Goal: Task Accomplishment & Management: Manage account settings

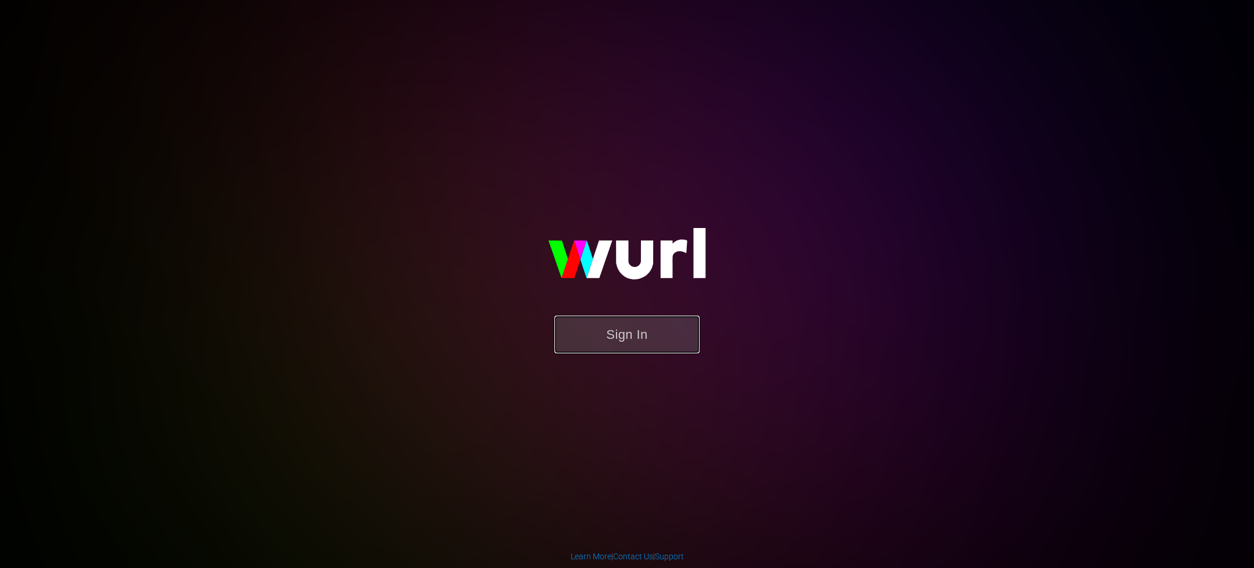
click at [636, 326] on button "Sign In" at bounding box center [626, 335] width 145 height 38
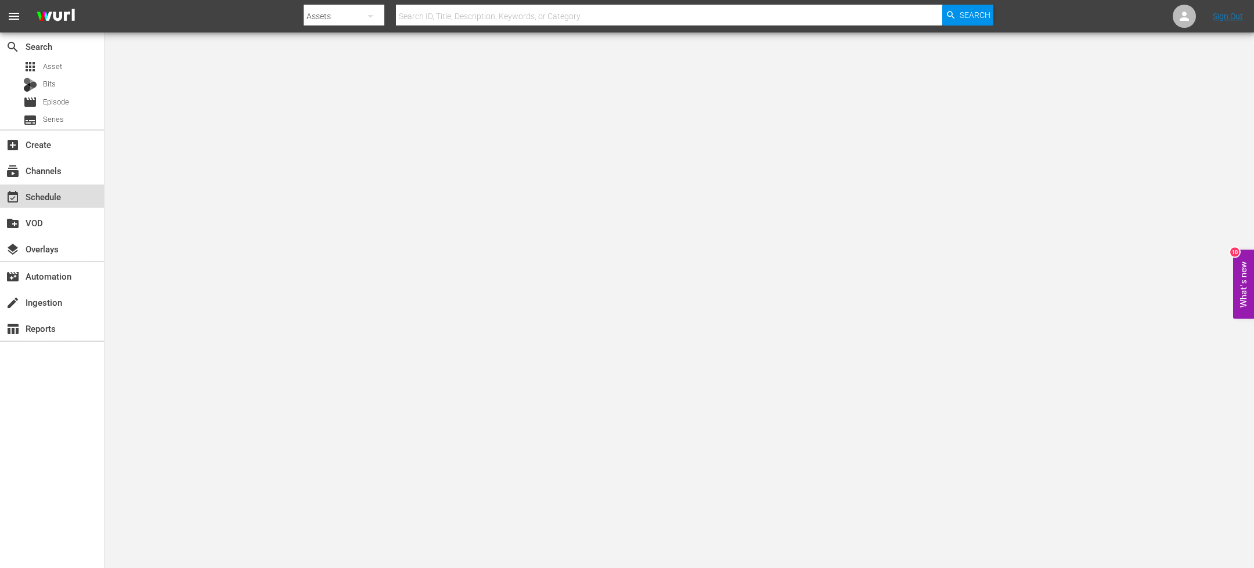
click at [56, 194] on div "event_available Schedule" at bounding box center [32, 195] width 65 height 10
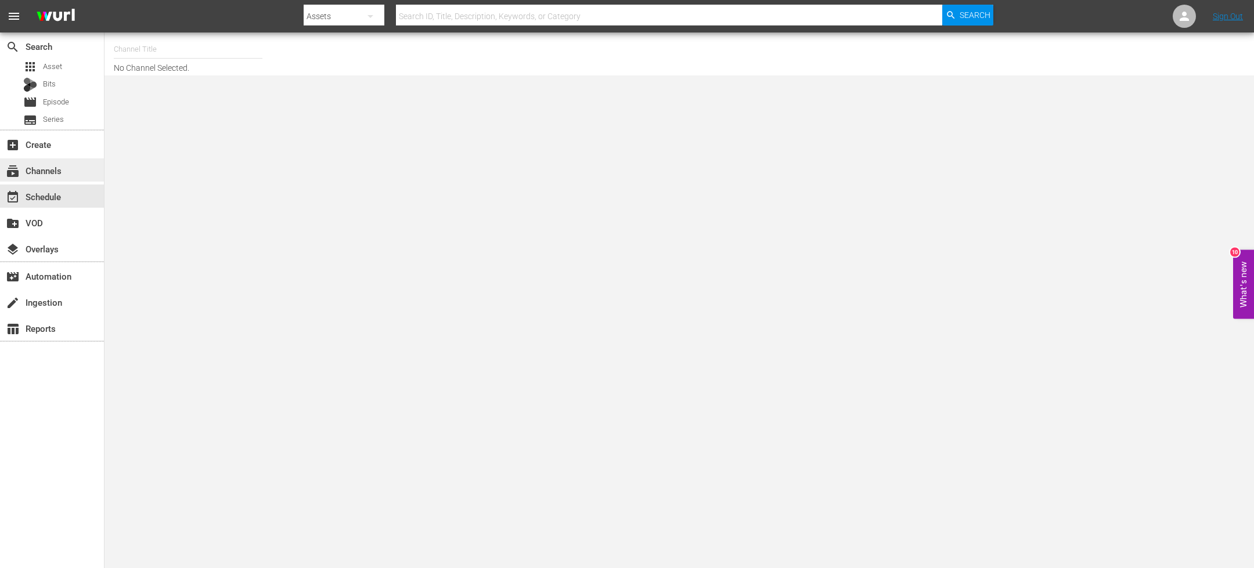
click at [59, 168] on div "subscriptions Channels" at bounding box center [32, 169] width 65 height 10
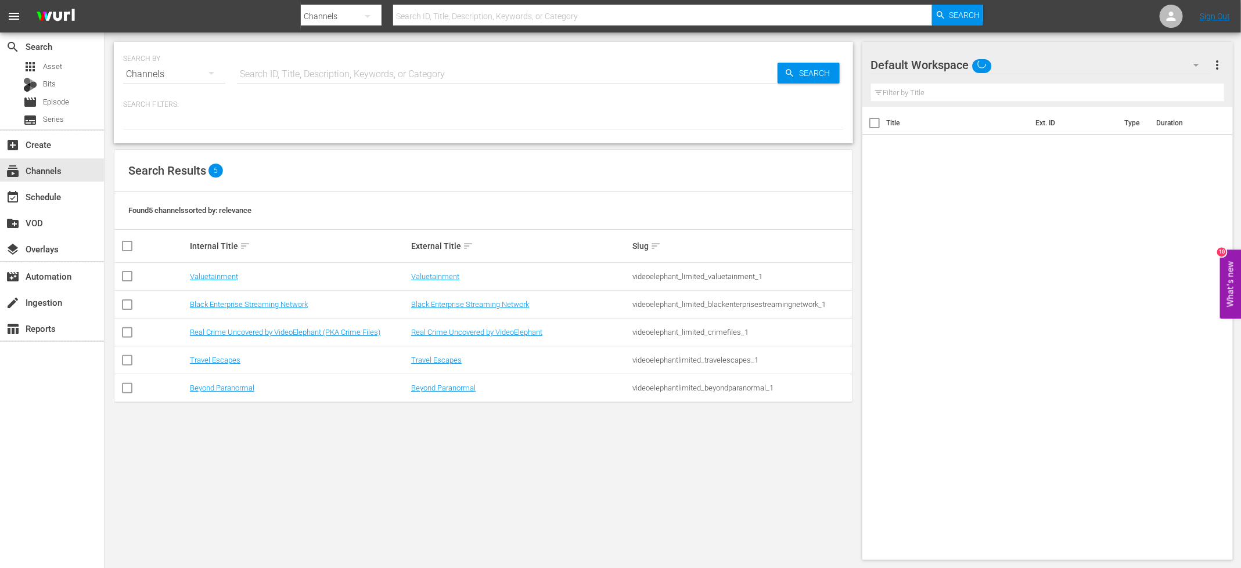
click at [127, 360] on input "checkbox" at bounding box center [127, 363] width 14 height 14
checkbox input "true"
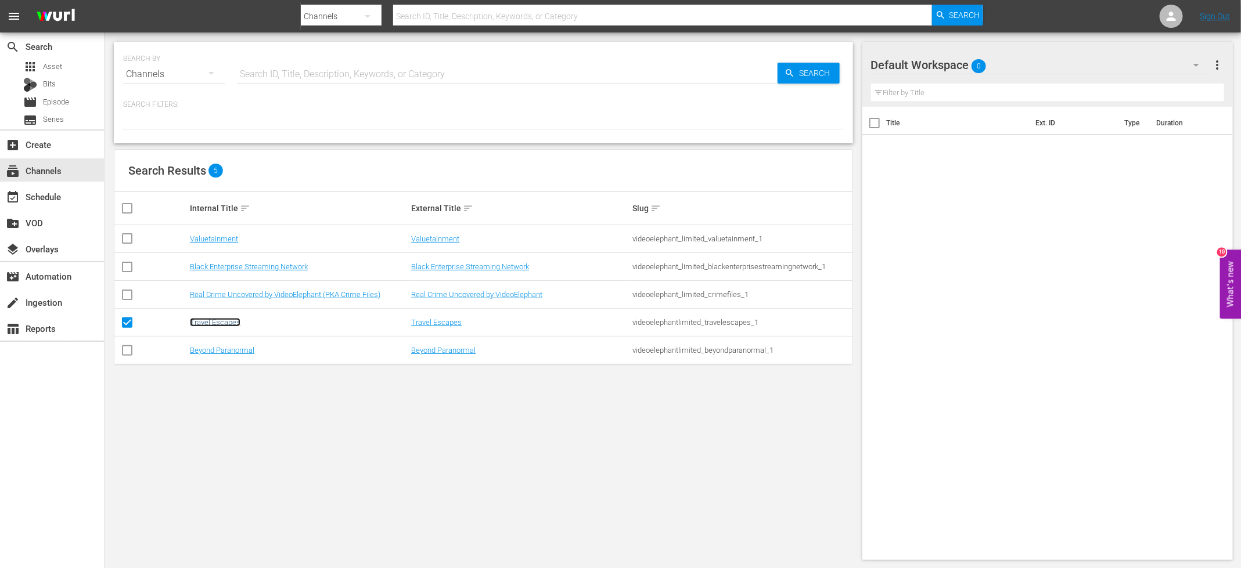
click at [217, 322] on link "Travel Escapes" at bounding box center [215, 322] width 51 height 9
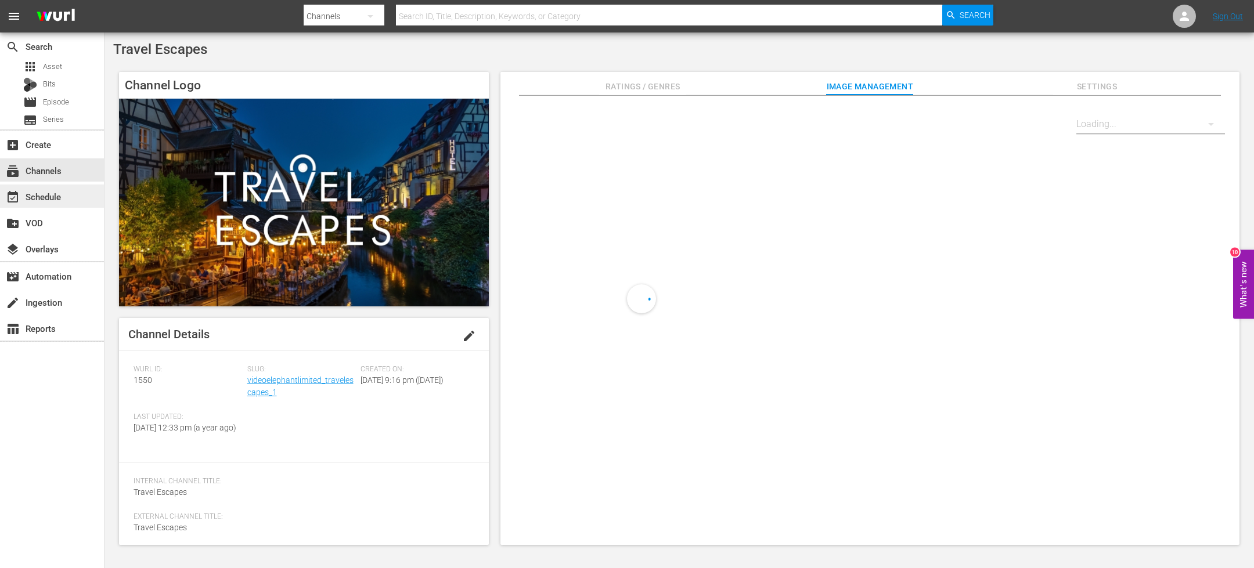
click at [62, 193] on div "event_available Schedule" at bounding box center [32, 195] width 65 height 10
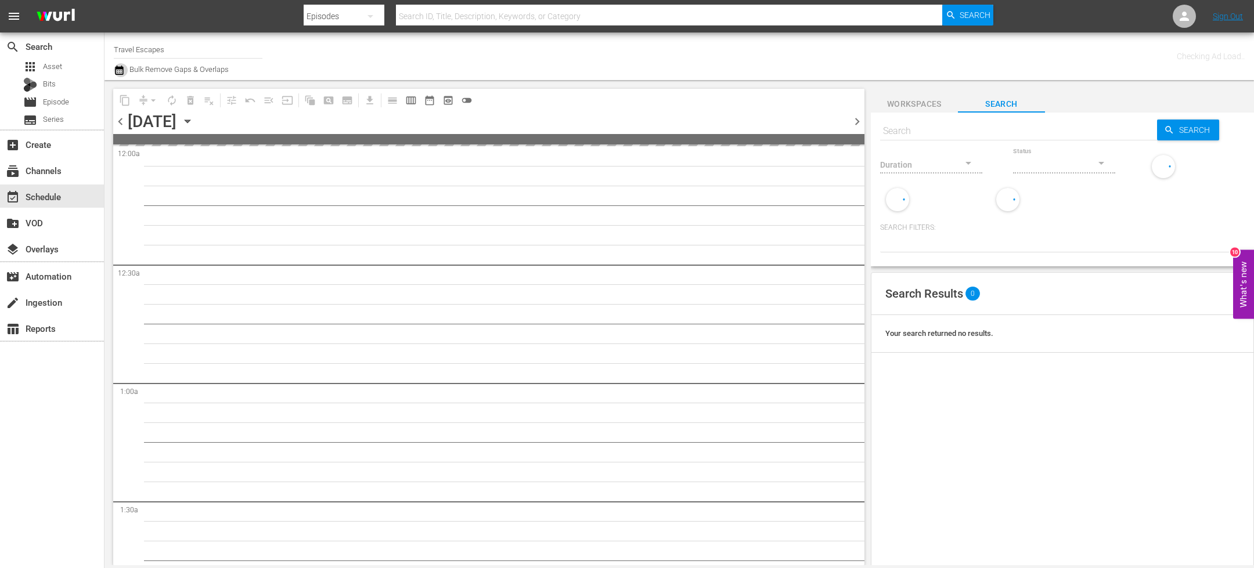
click at [122, 70] on icon "button" at bounding box center [119, 70] width 11 height 14
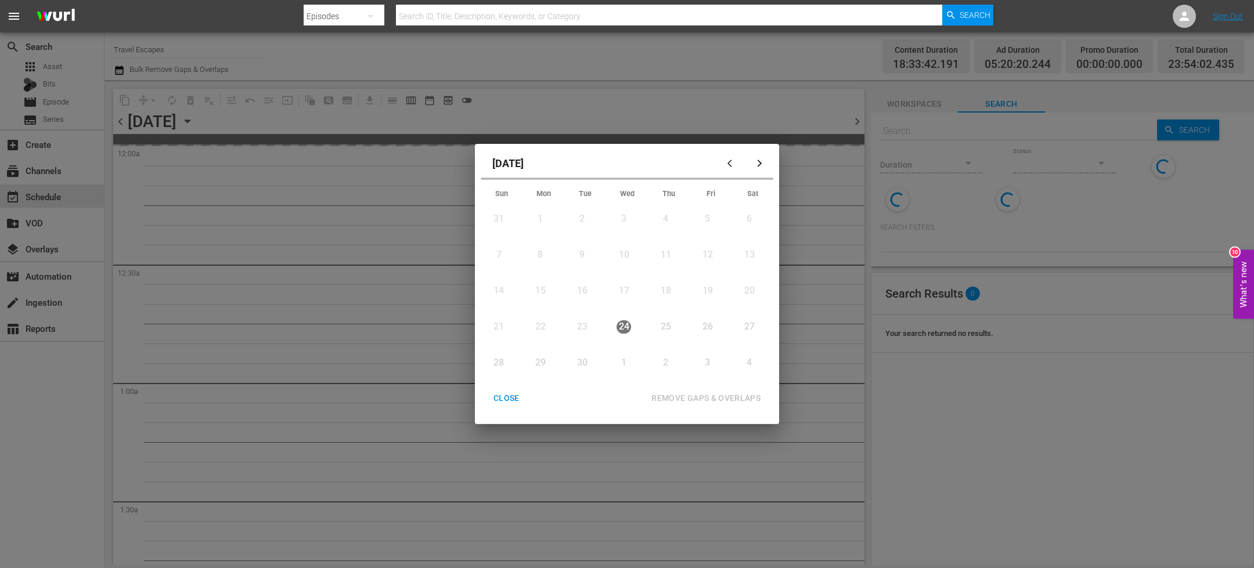
click at [766, 167] on div "button" at bounding box center [759, 163] width 14 height 9
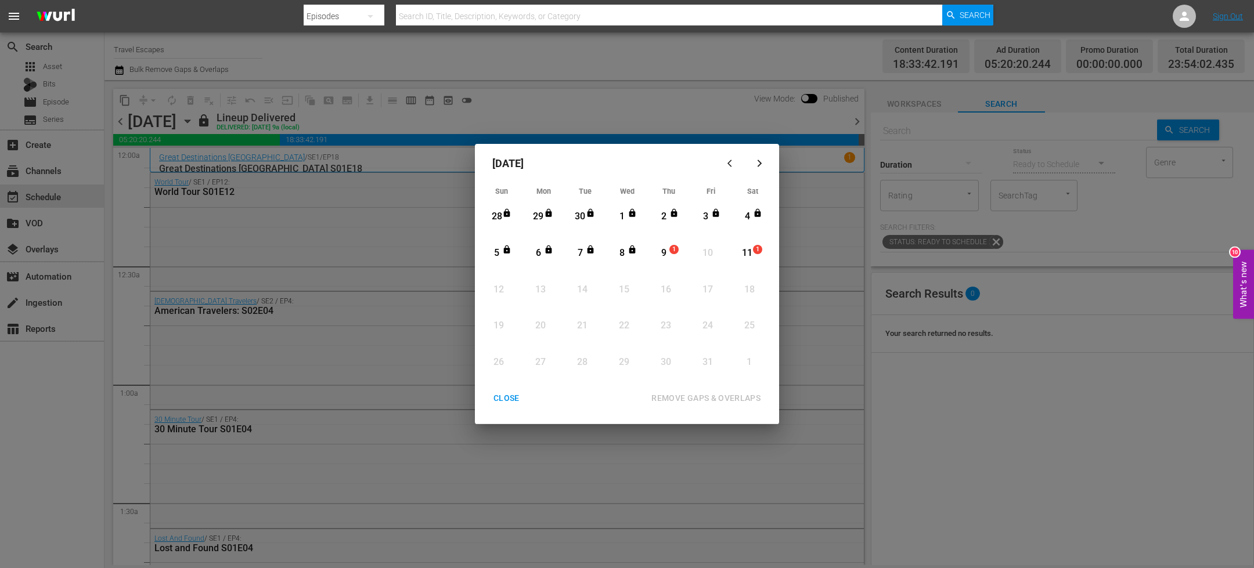
click at [512, 397] on div "CLOSE" at bounding box center [506, 398] width 45 height 15
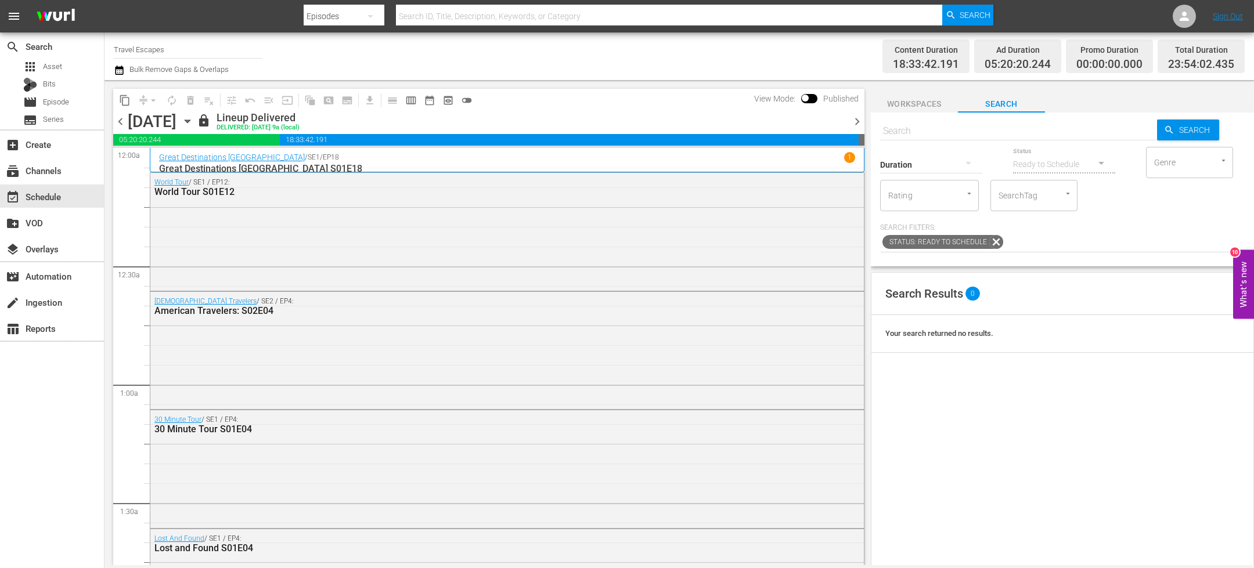
click at [194, 116] on div "[DATE] [DATE]" at bounding box center [161, 121] width 66 height 19
click at [194, 121] on icon "button" at bounding box center [187, 121] width 13 height 13
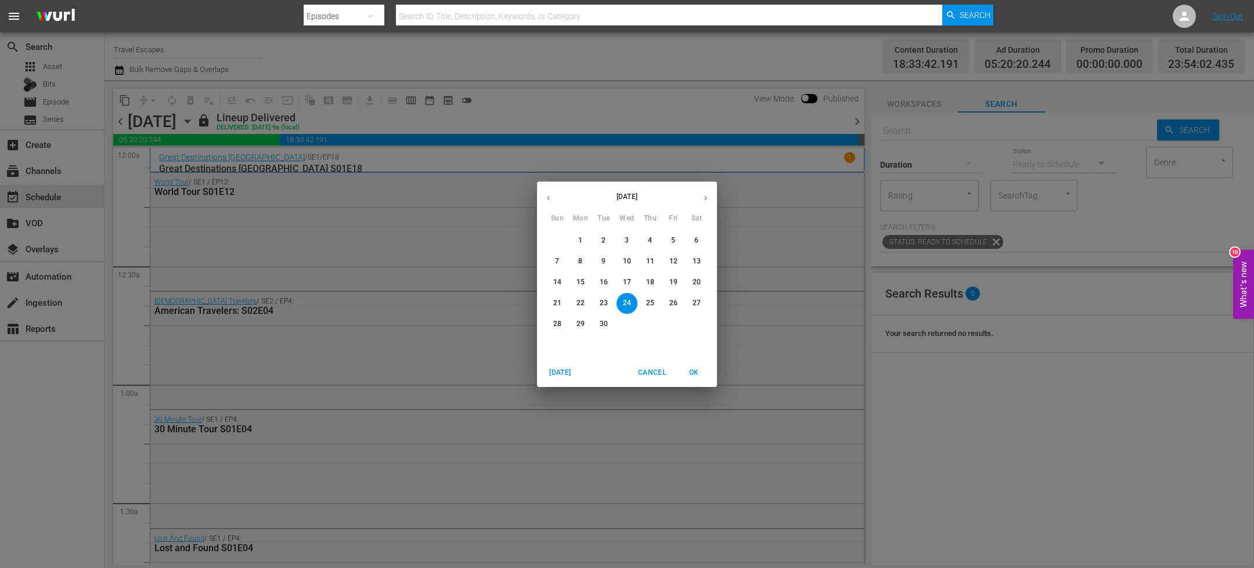
click at [701, 203] on button "button" at bounding box center [705, 198] width 23 height 23
click at [653, 265] on span "9" at bounding box center [650, 262] width 21 height 10
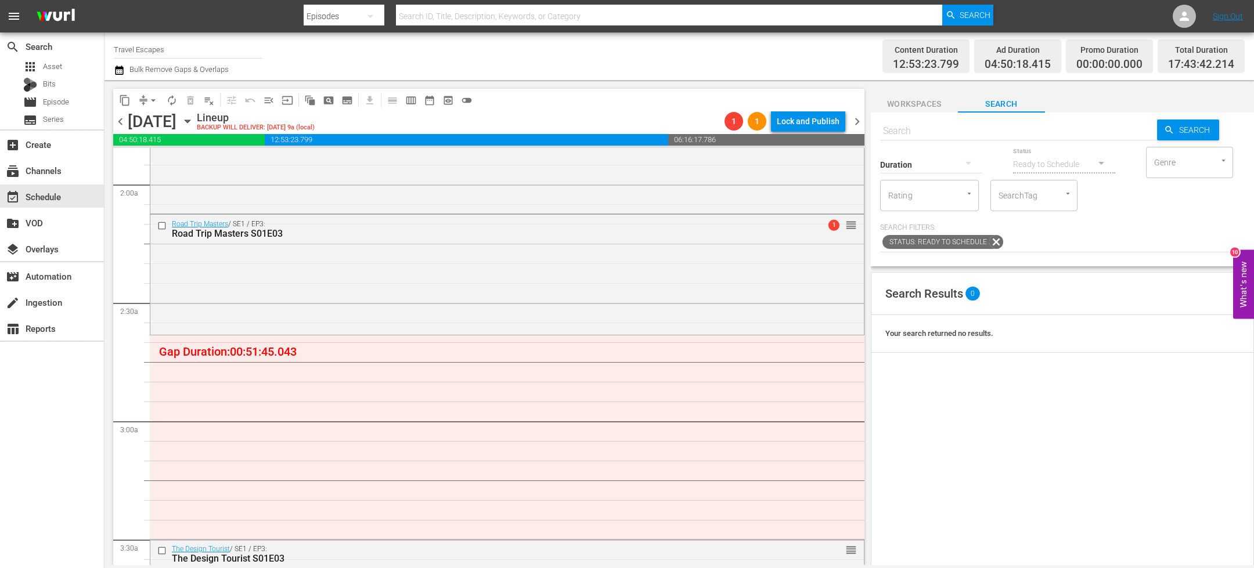
scroll to position [635, 0]
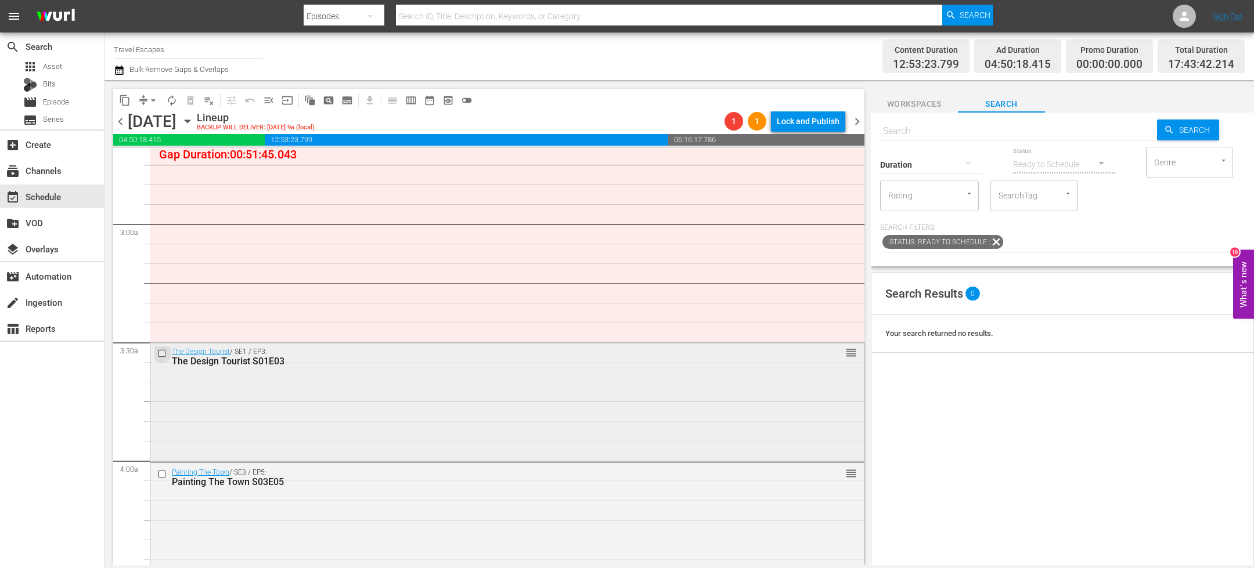
click at [163, 351] on input "checkbox" at bounding box center [163, 354] width 12 height 10
click at [164, 474] on input "checkbox" at bounding box center [163, 474] width 12 height 10
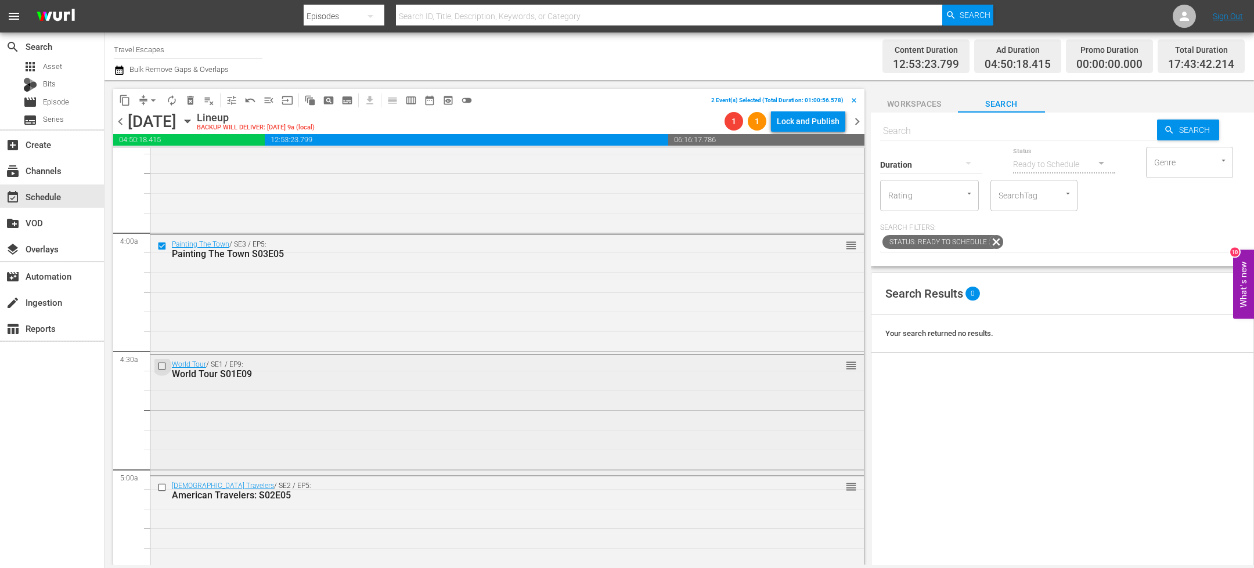
click at [163, 368] on input "checkbox" at bounding box center [163, 366] width 12 height 10
click at [160, 487] on input "checkbox" at bounding box center [163, 488] width 12 height 10
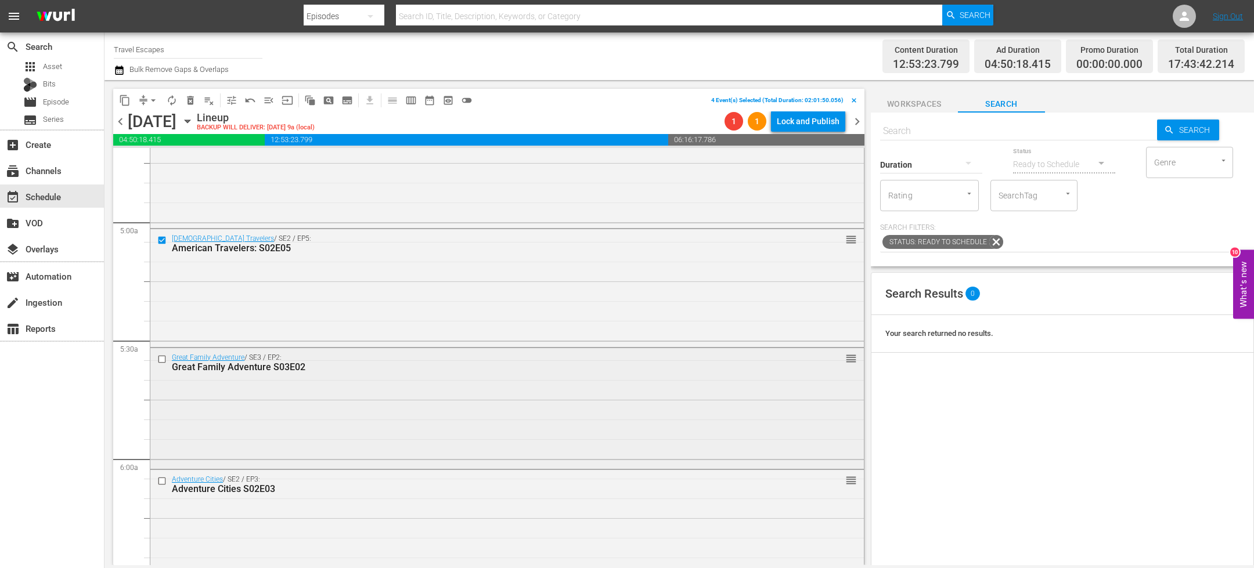
scroll to position [1126, 0]
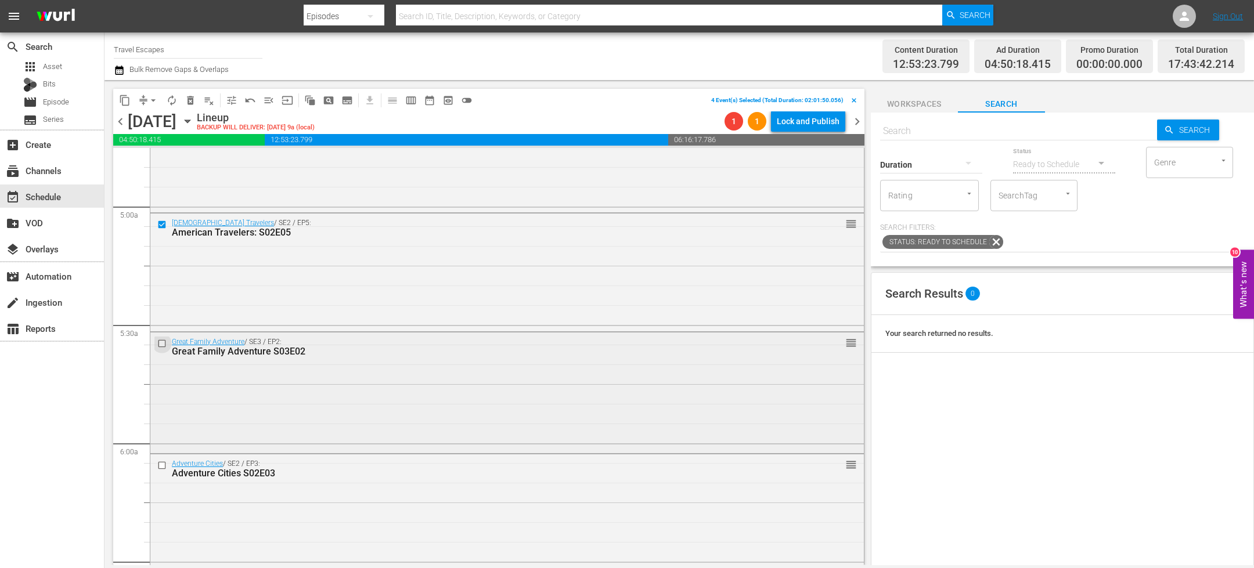
click at [162, 343] on input "checkbox" at bounding box center [163, 343] width 12 height 10
click at [162, 464] on input "checkbox" at bounding box center [163, 466] width 12 height 10
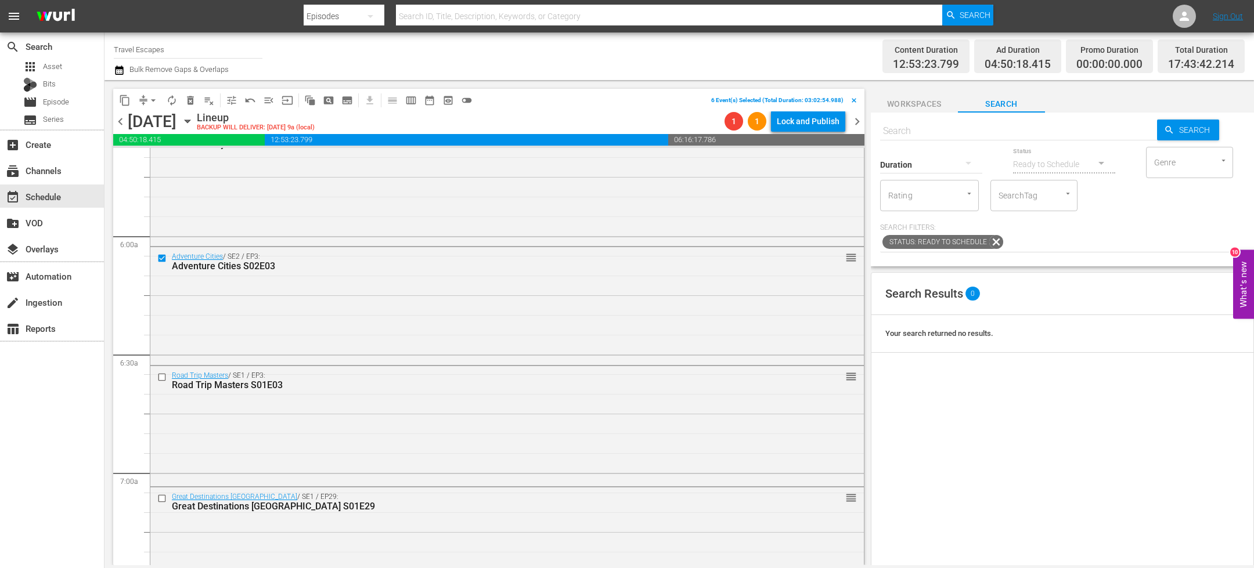
scroll to position [1347, 0]
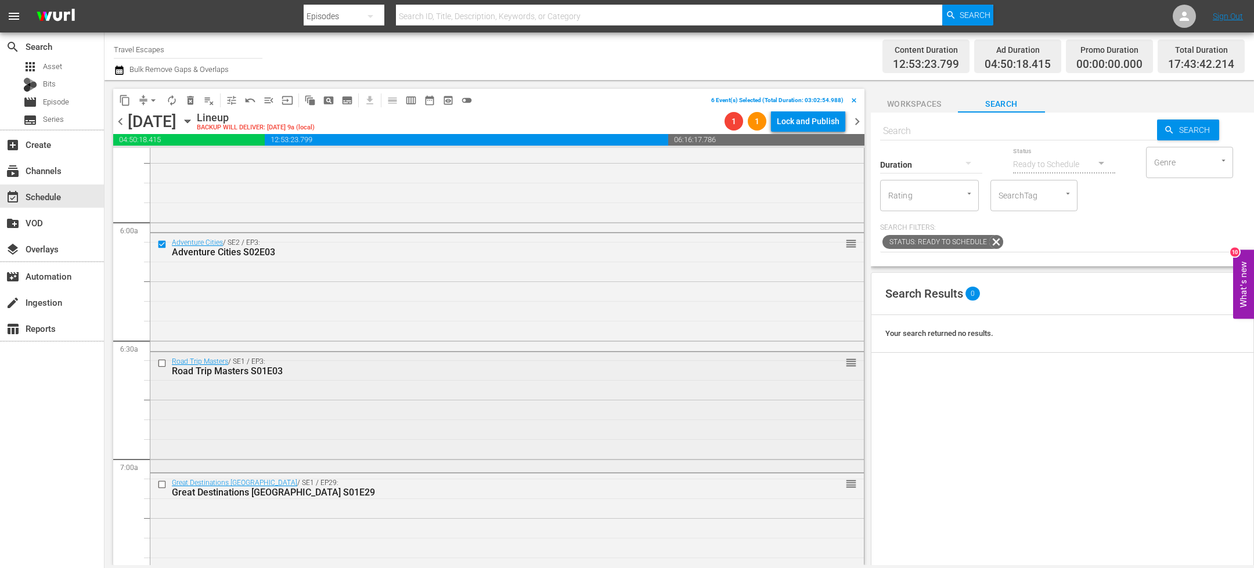
click at [163, 363] on input "checkbox" at bounding box center [163, 363] width 12 height 10
click at [162, 488] on input "checkbox" at bounding box center [163, 485] width 12 height 10
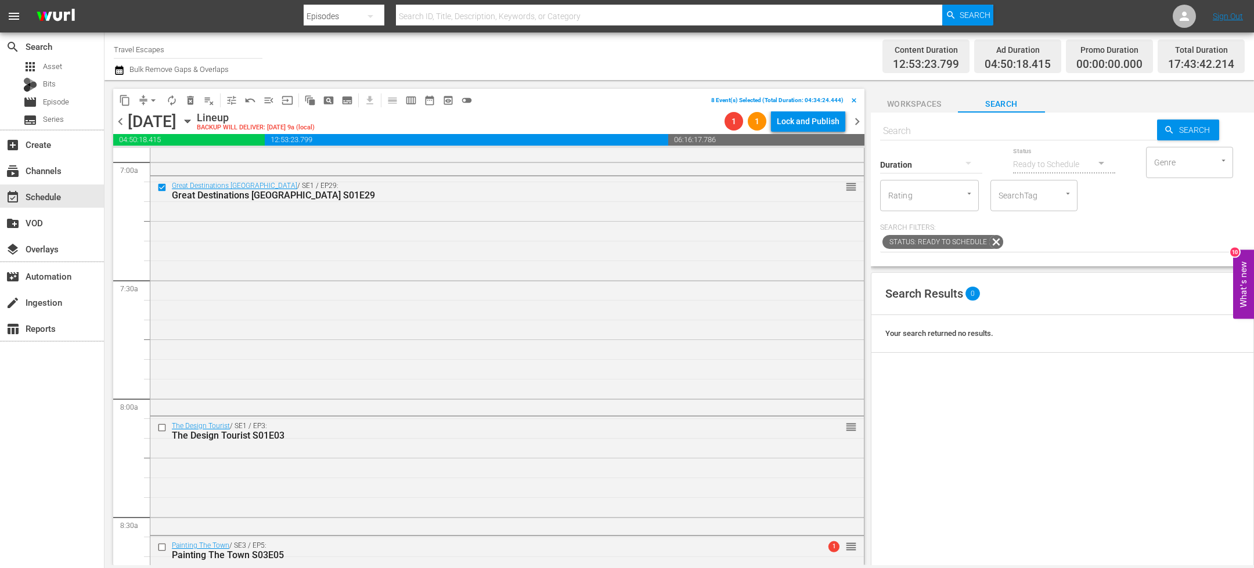
scroll to position [1646, 0]
click at [163, 424] on input "checkbox" at bounding box center [163, 426] width 12 height 10
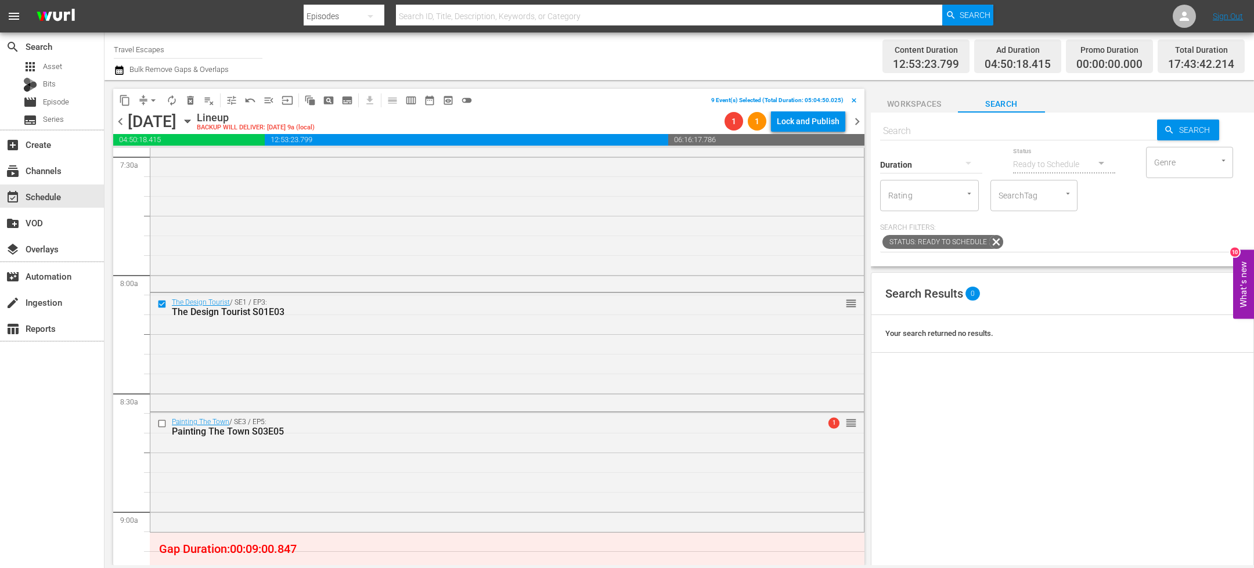
scroll to position [1826, 0]
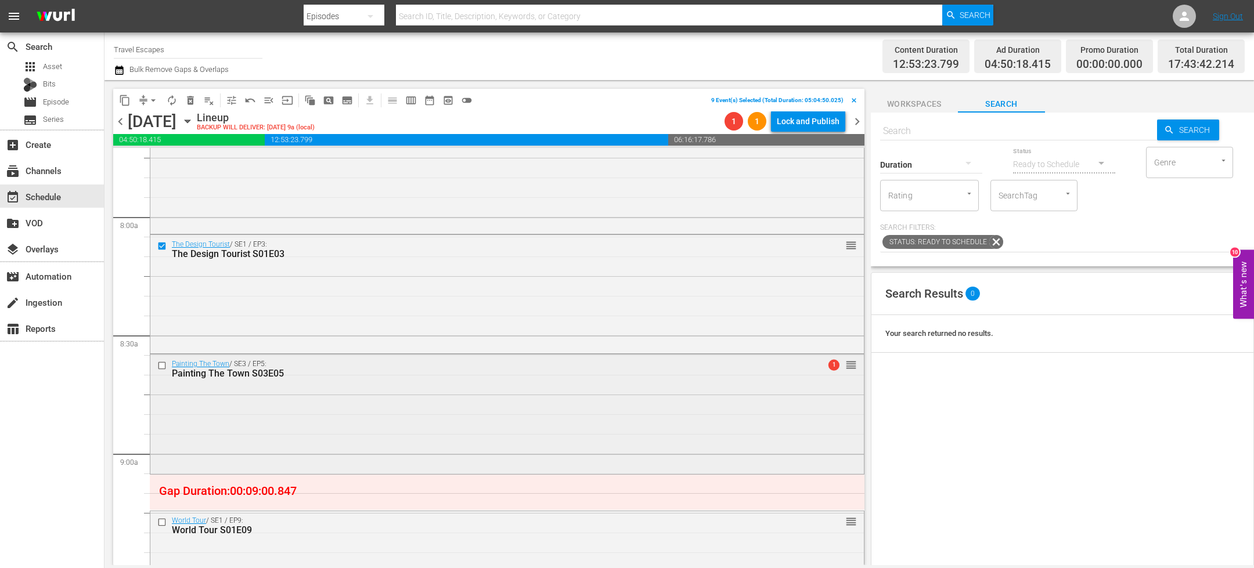
click at [163, 366] on input "checkbox" at bounding box center [163, 366] width 12 height 10
click at [161, 521] on input "checkbox" at bounding box center [163, 522] width 12 height 10
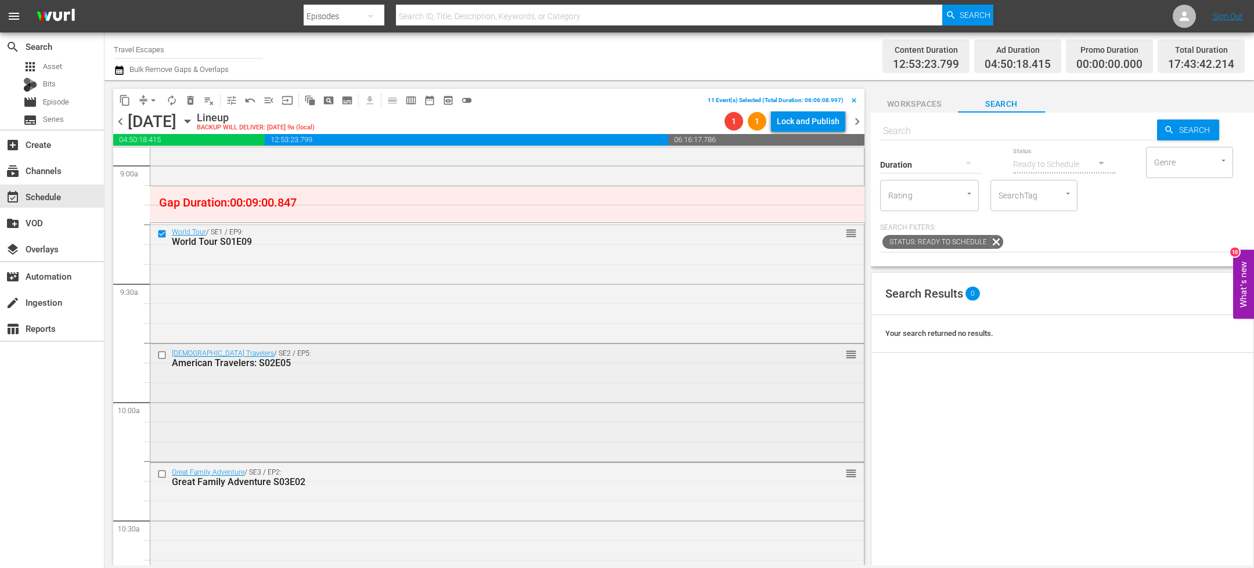
scroll to position [2123, 0]
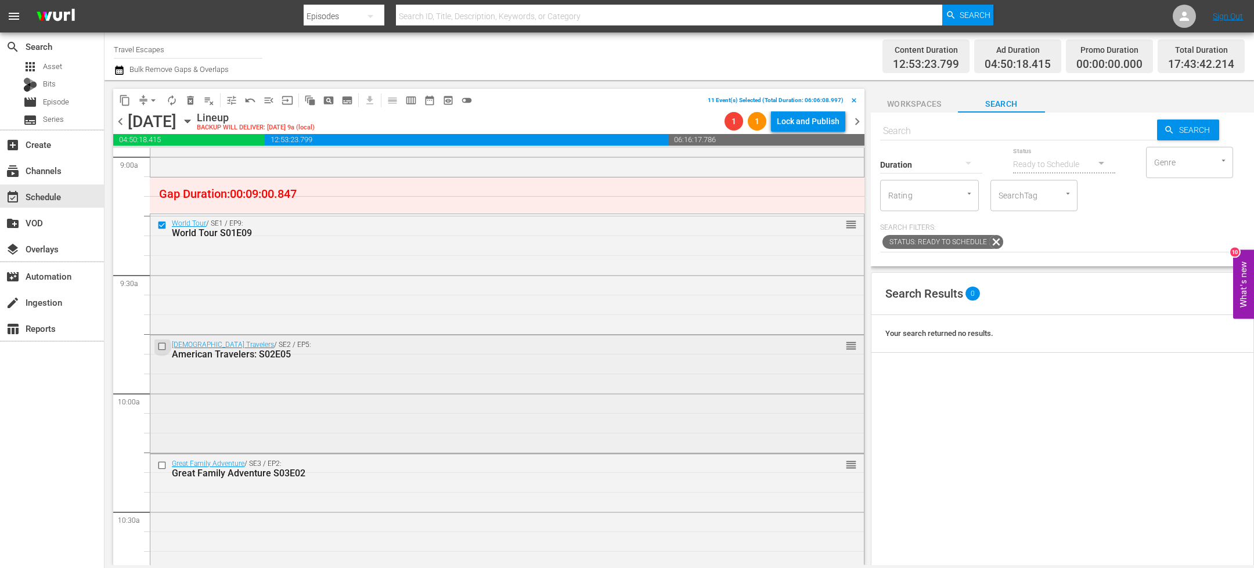
click at [162, 346] on input "checkbox" at bounding box center [163, 347] width 12 height 10
click at [162, 466] on input "checkbox" at bounding box center [163, 465] width 12 height 10
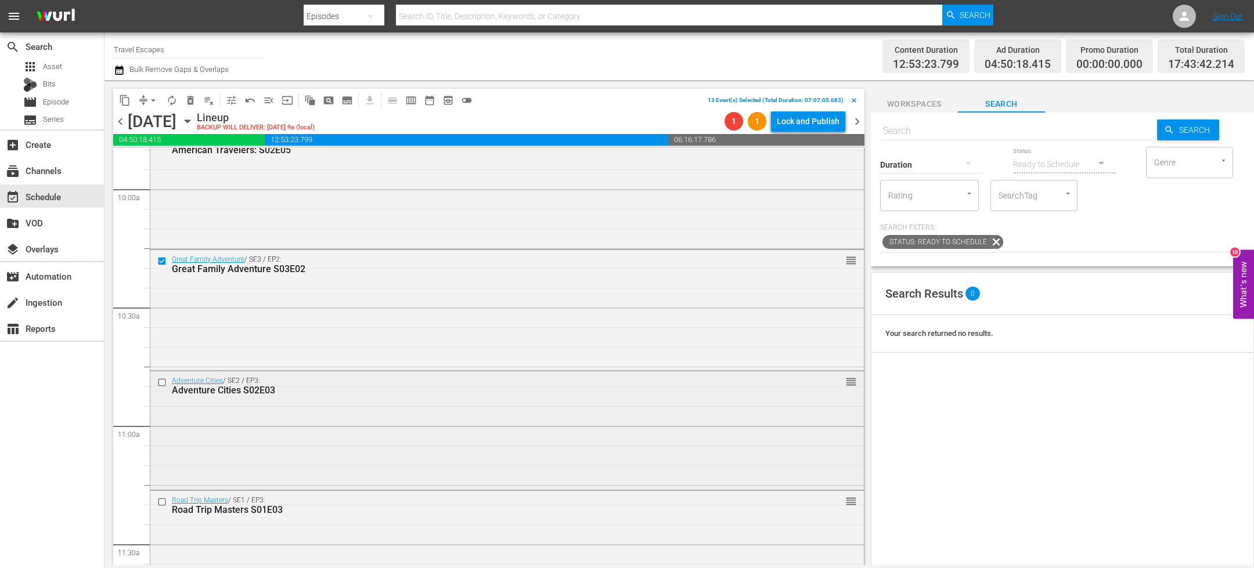
scroll to position [2334, 0]
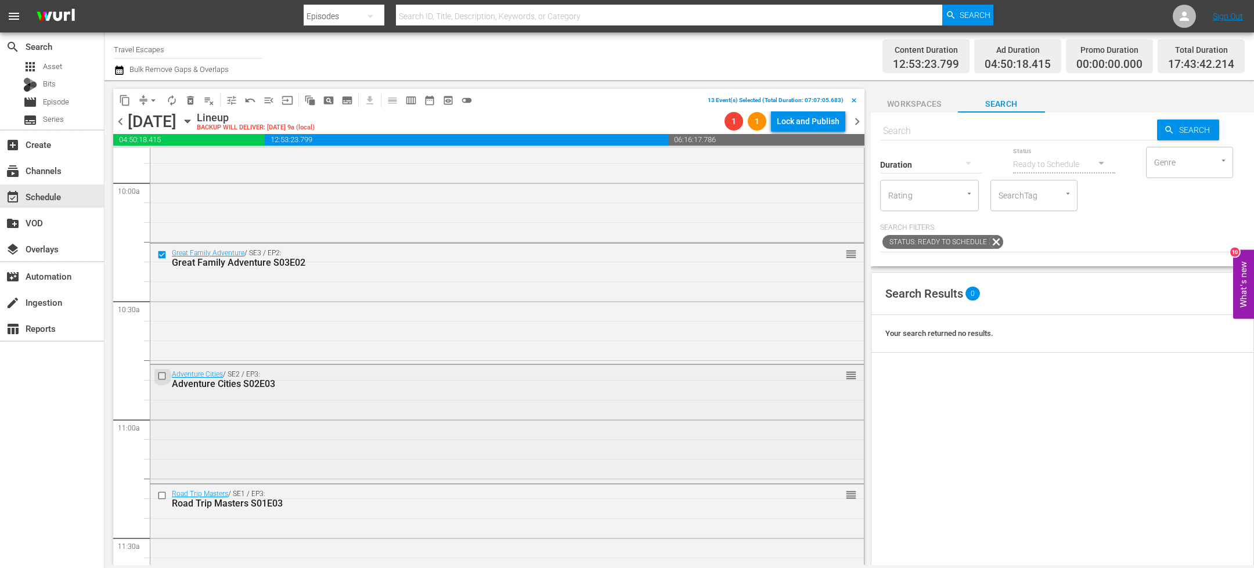
click at [163, 374] on input "checkbox" at bounding box center [163, 377] width 12 height 10
click at [164, 493] on input "checkbox" at bounding box center [163, 496] width 12 height 10
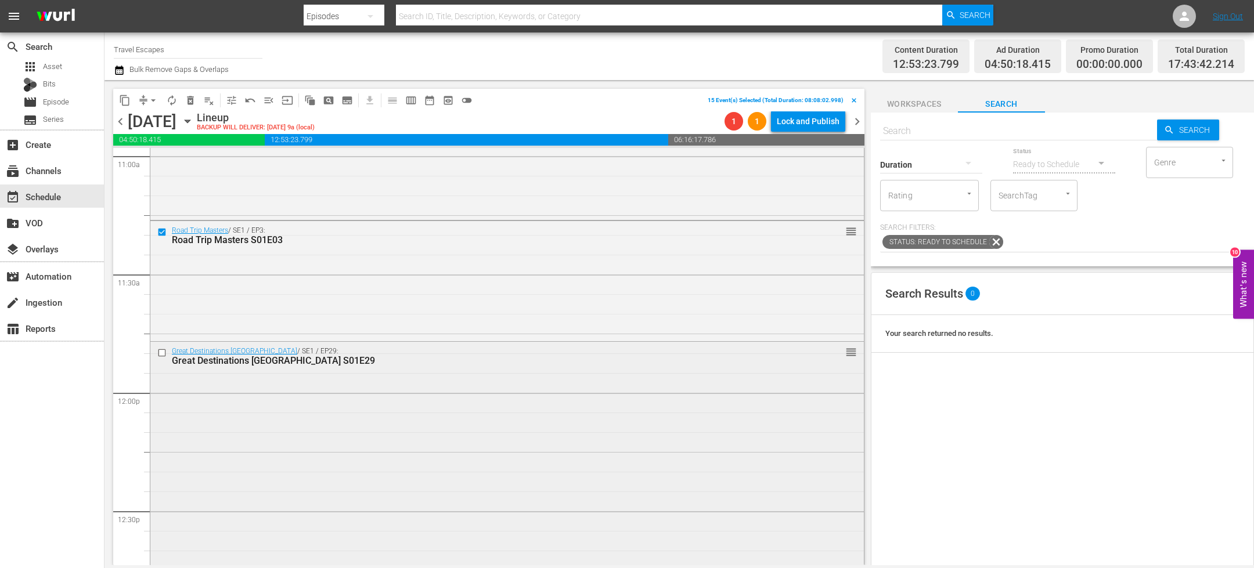
click at [161, 354] on input "checkbox" at bounding box center [163, 353] width 12 height 10
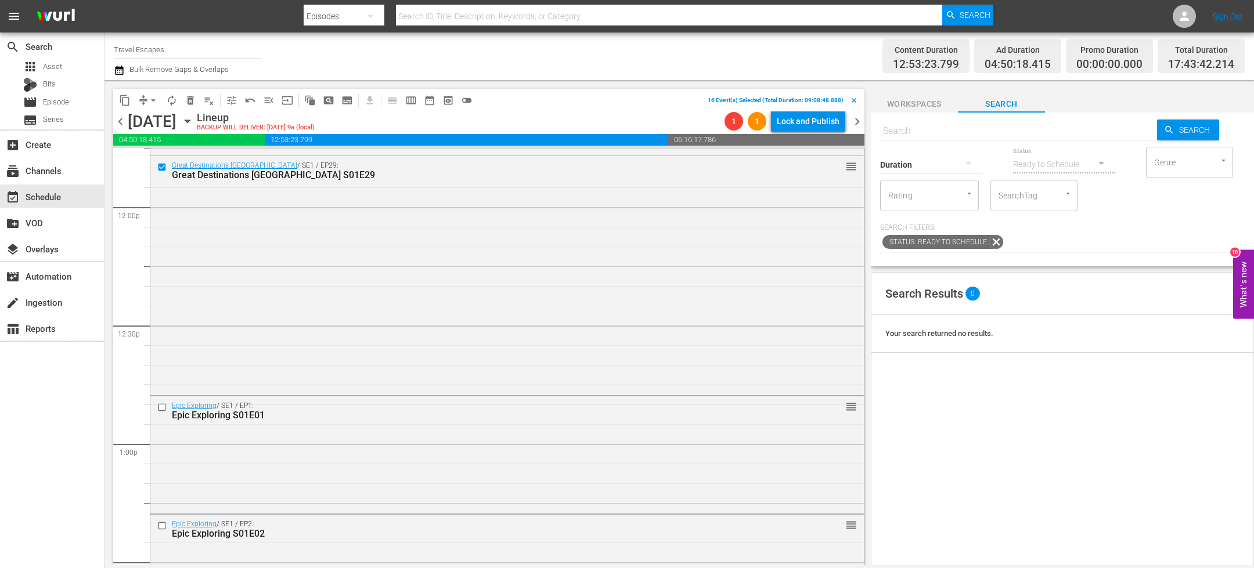
scroll to position [2790, 0]
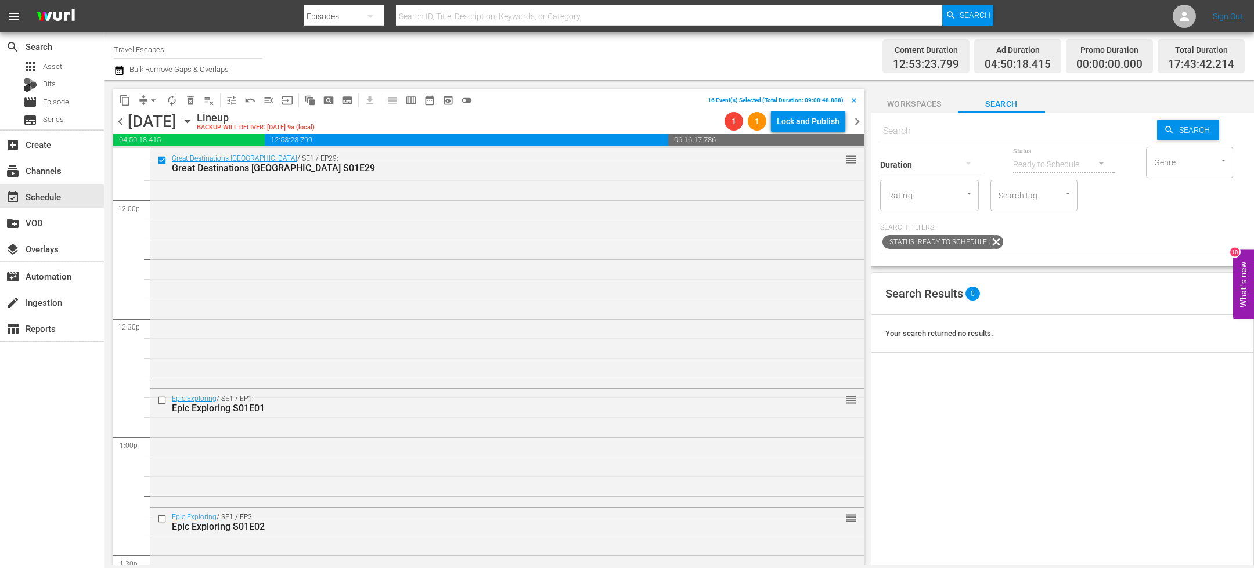
click at [192, 103] on span "delete_forever_outlined" at bounding box center [191, 101] width 12 height 12
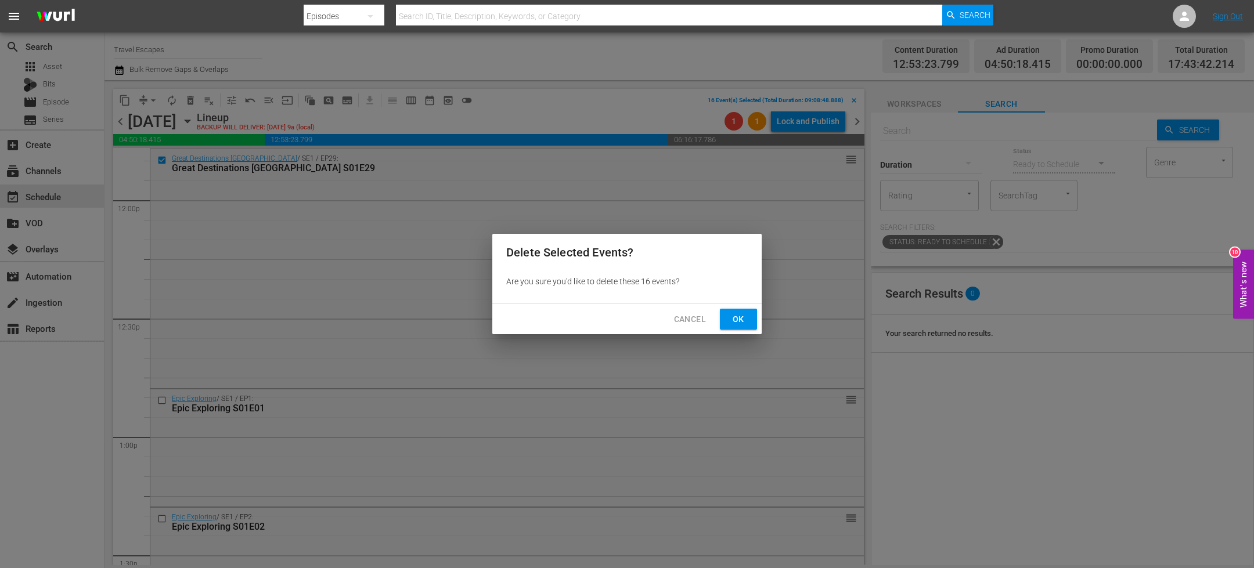
click at [728, 323] on button "Ok" at bounding box center [738, 319] width 37 height 21
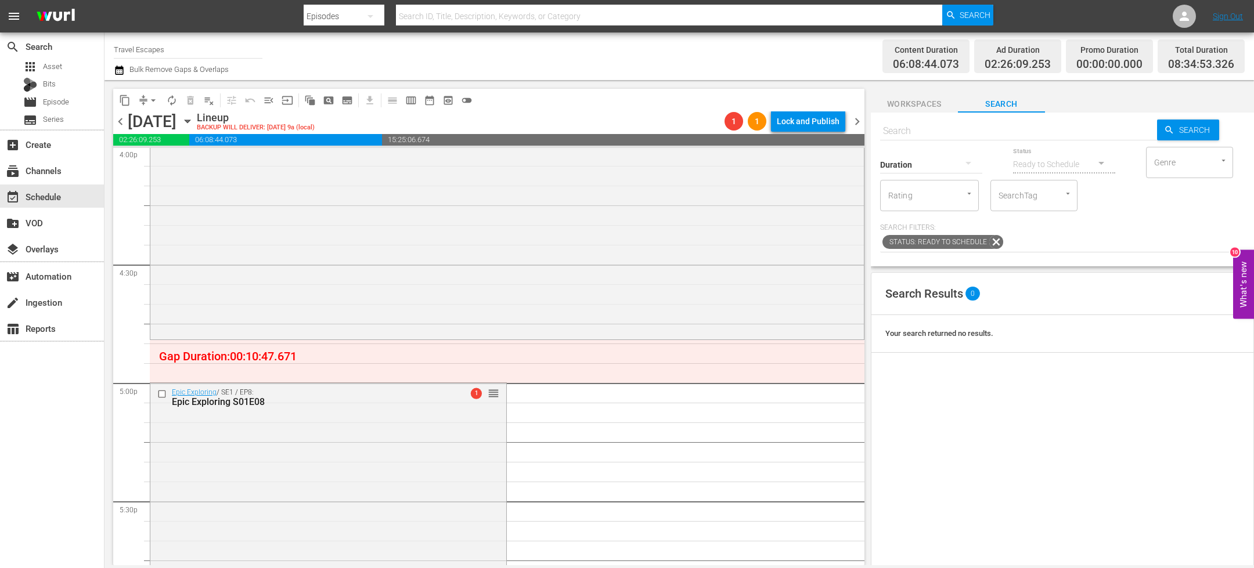
scroll to position [3850, 0]
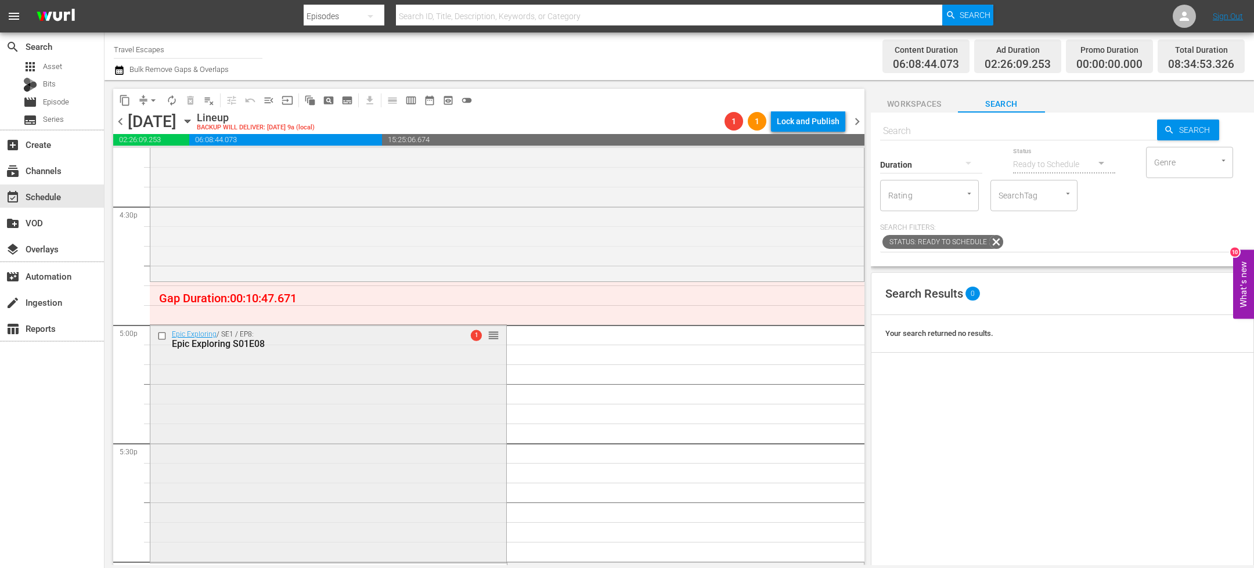
click at [160, 336] on input "checkbox" at bounding box center [163, 337] width 12 height 10
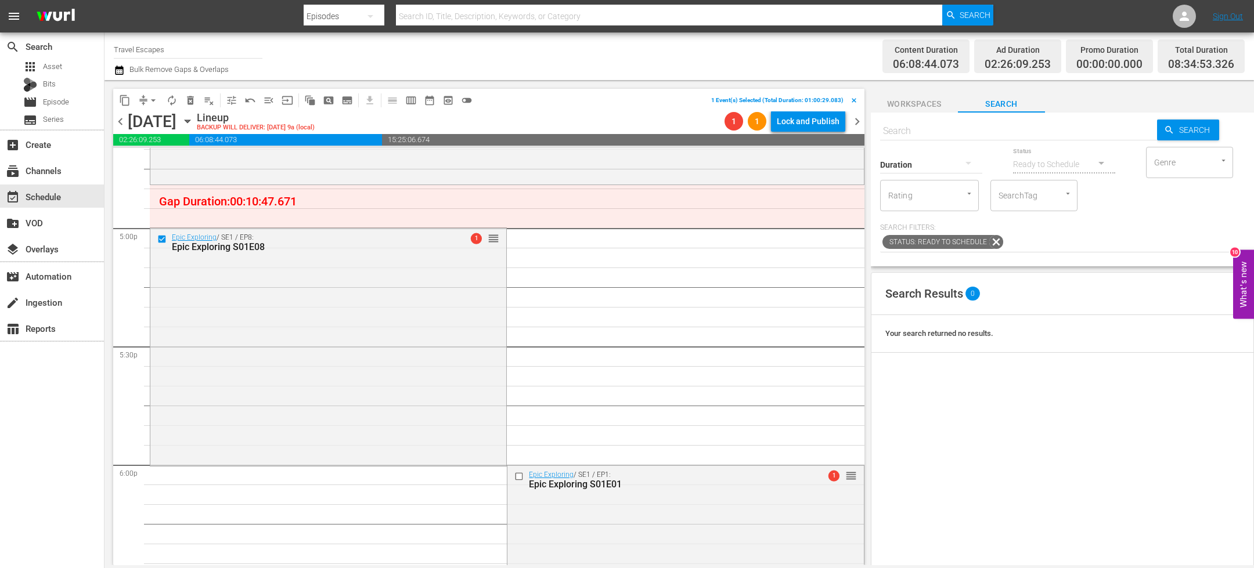
scroll to position [4022, 0]
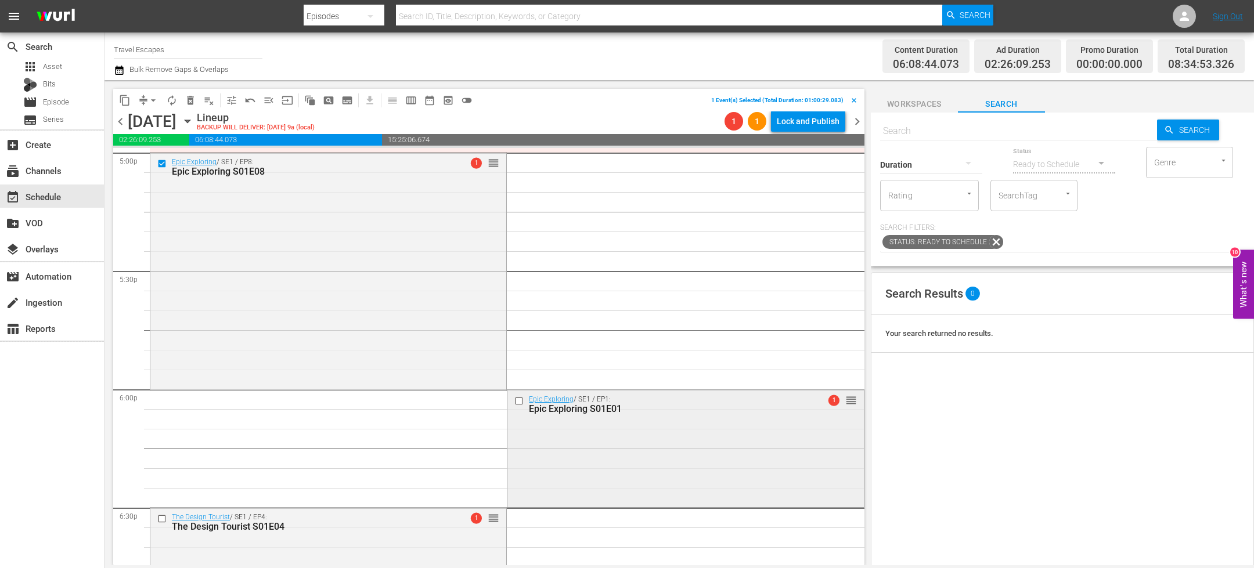
click at [516, 404] on input "checkbox" at bounding box center [520, 401] width 12 height 10
click at [163, 520] on input "checkbox" at bounding box center [163, 519] width 12 height 10
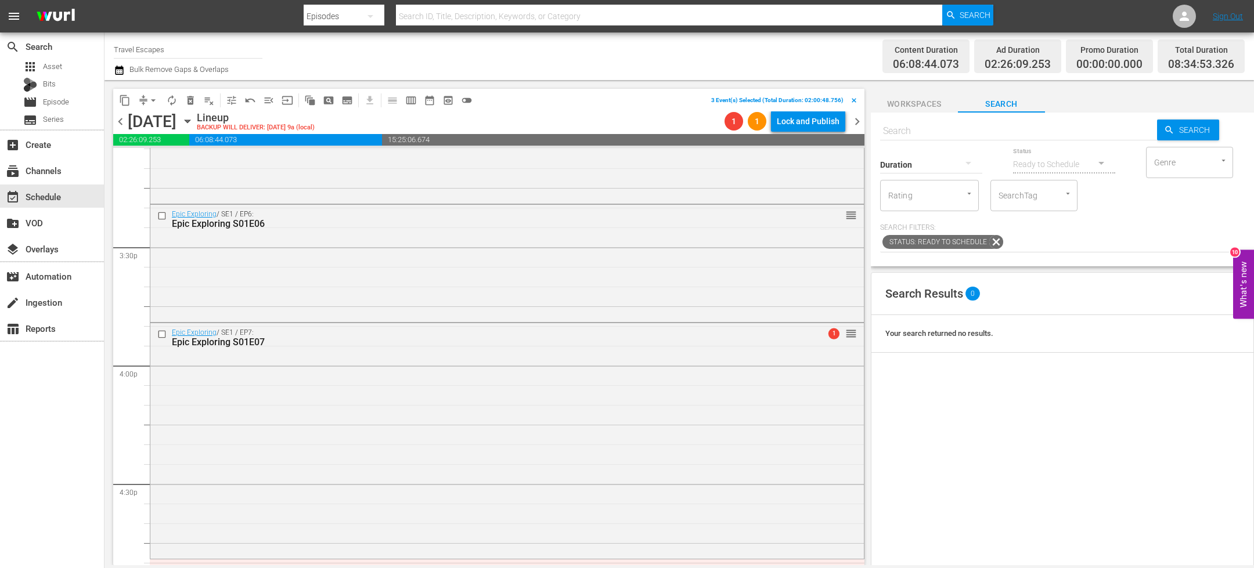
scroll to position [3465, 0]
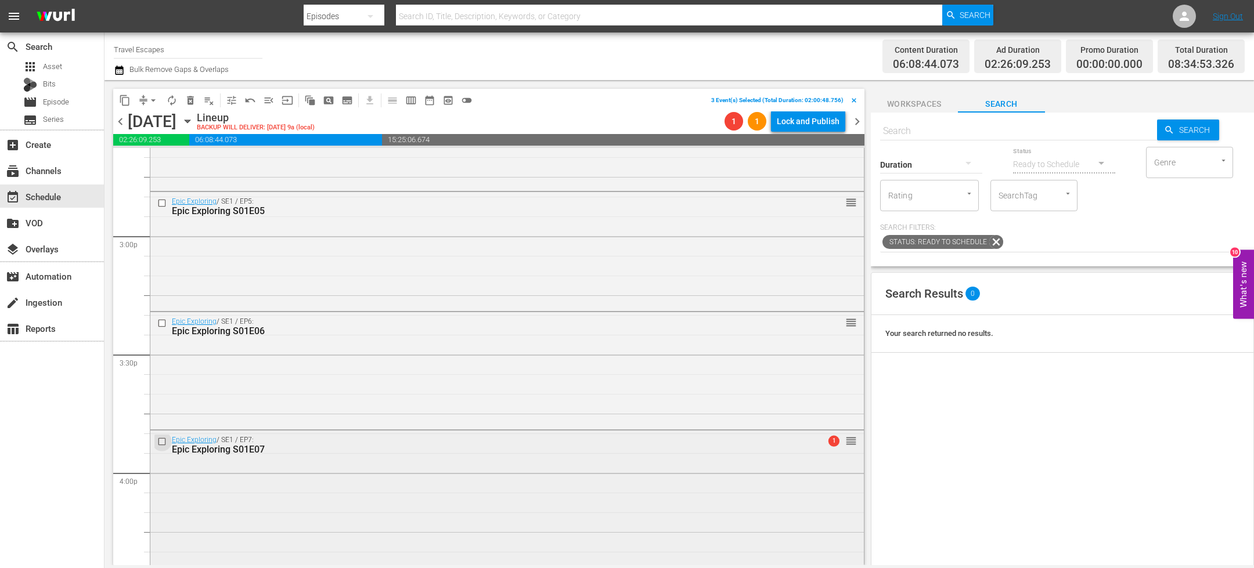
click at [161, 442] on input "checkbox" at bounding box center [163, 442] width 12 height 10
click at [163, 325] on input "checkbox" at bounding box center [163, 323] width 12 height 10
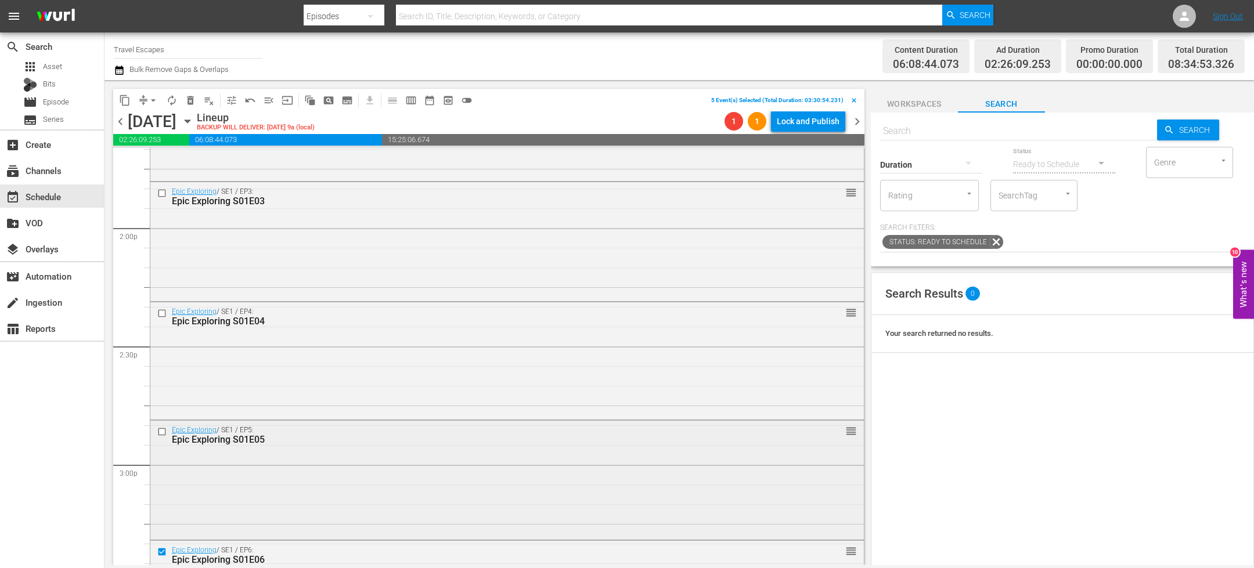
click at [163, 435] on input "checkbox" at bounding box center [163, 432] width 12 height 10
click at [162, 315] on input "checkbox" at bounding box center [163, 313] width 12 height 10
click at [162, 193] on input "checkbox" at bounding box center [163, 194] width 12 height 10
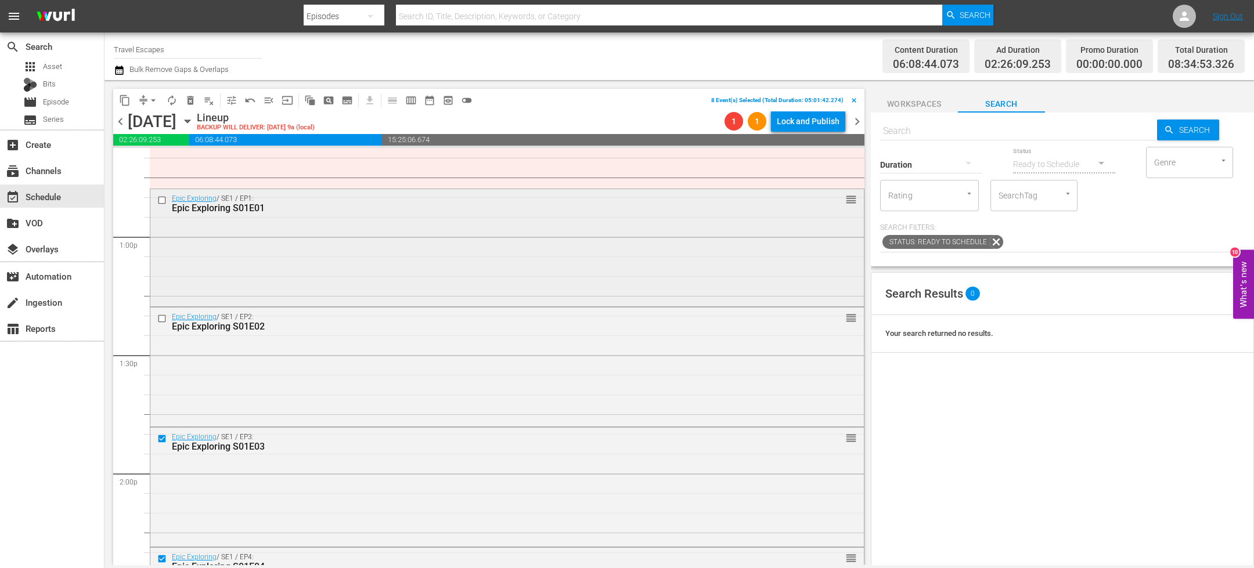
scroll to position [2950, 0]
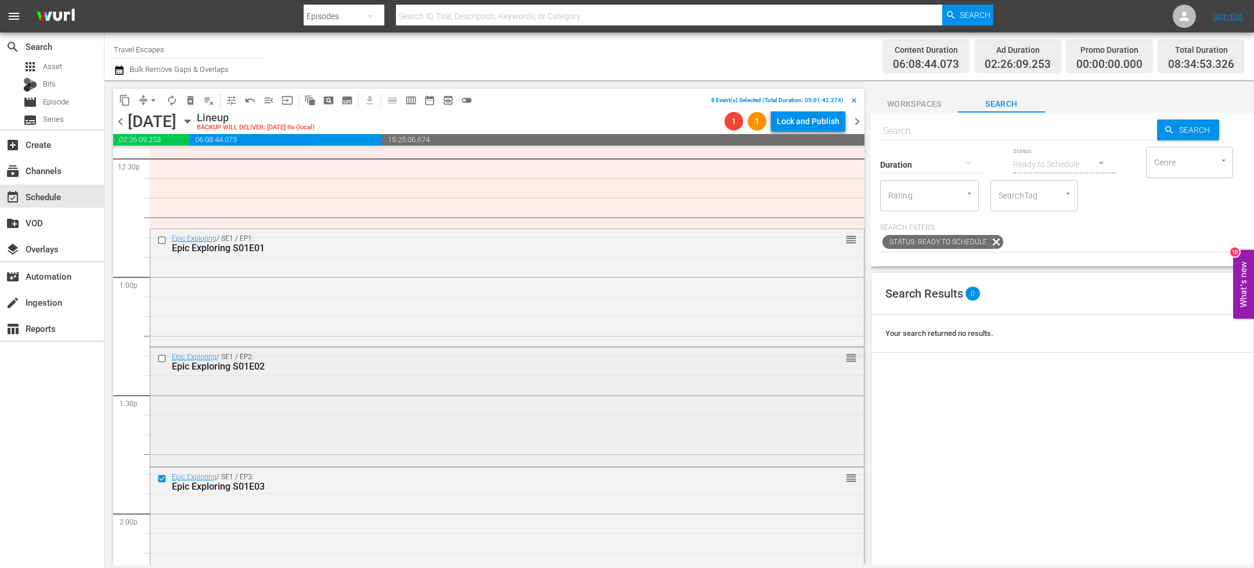
click at [160, 360] on input "checkbox" at bounding box center [163, 359] width 12 height 10
click at [162, 239] on input "checkbox" at bounding box center [163, 240] width 12 height 10
click at [194, 99] on span "delete_forever_outlined" at bounding box center [191, 101] width 12 height 12
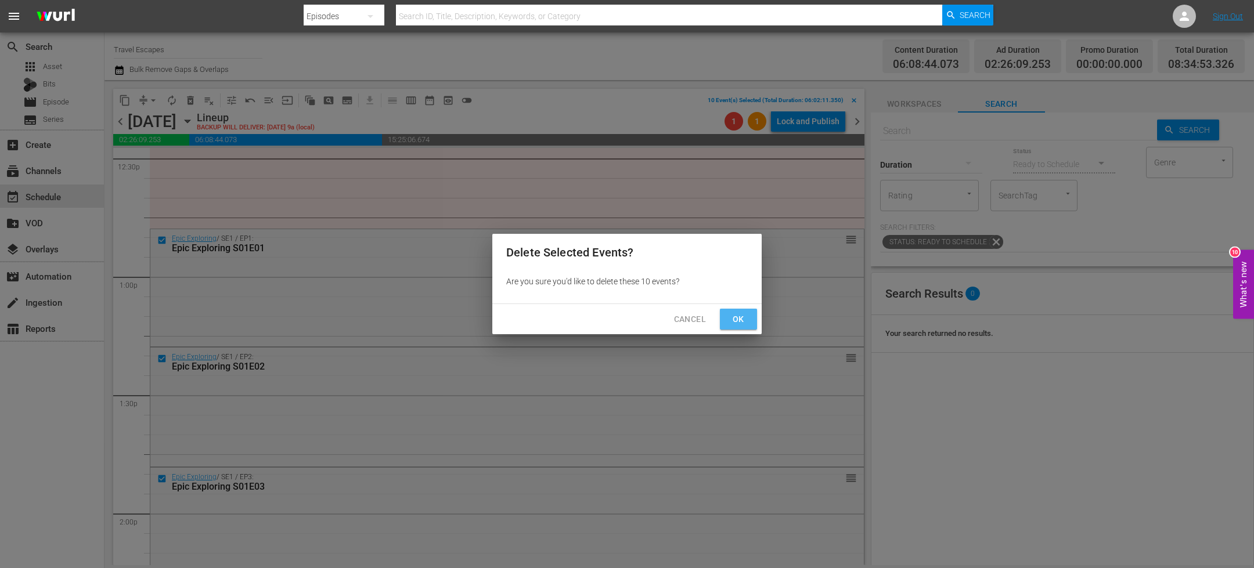
click at [733, 322] on span "Ok" at bounding box center [738, 319] width 19 height 15
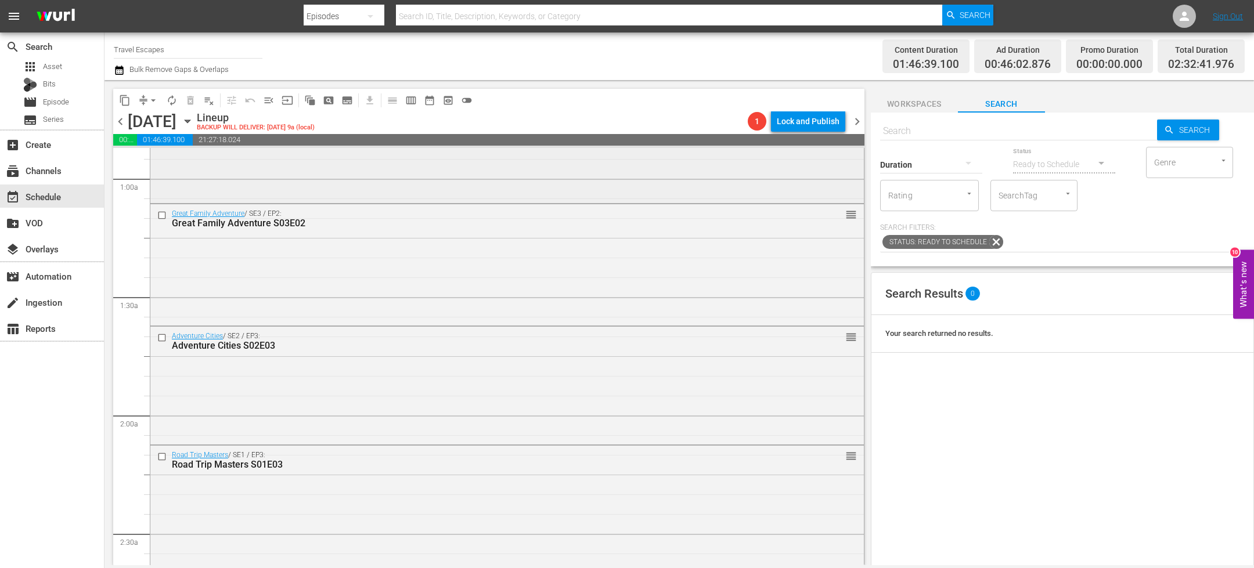
scroll to position [232, 0]
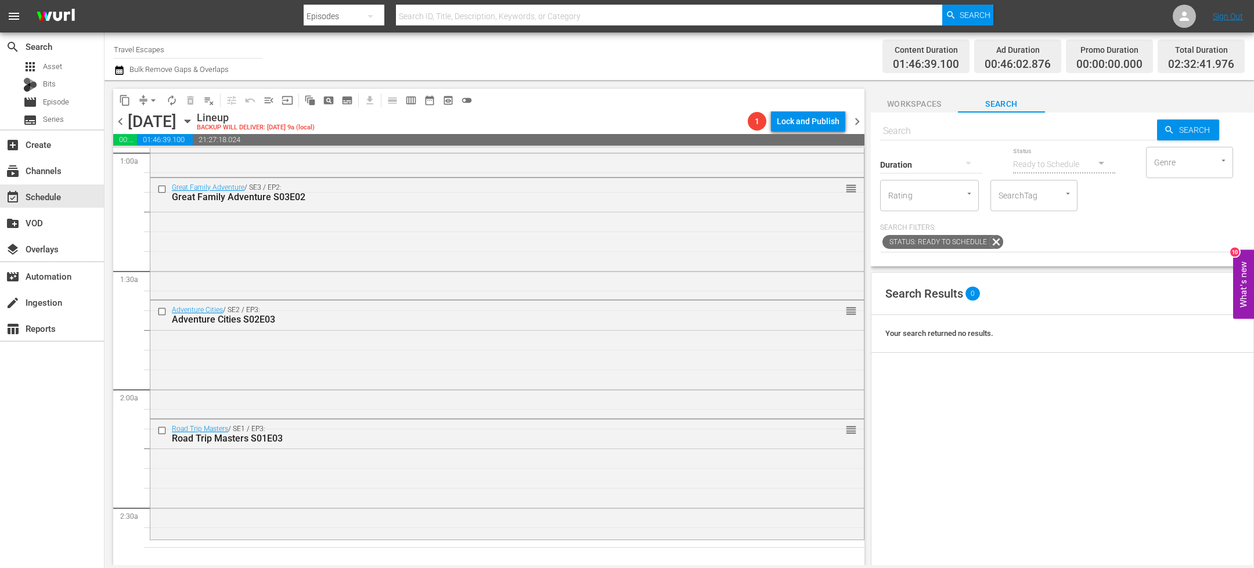
click at [931, 131] on input "text" at bounding box center [1018, 131] width 277 height 28
paste input "Great Destinations [GEOGRAPHIC_DATA] S01E29"
type input "Great Destinations [GEOGRAPHIC_DATA] S01E29"
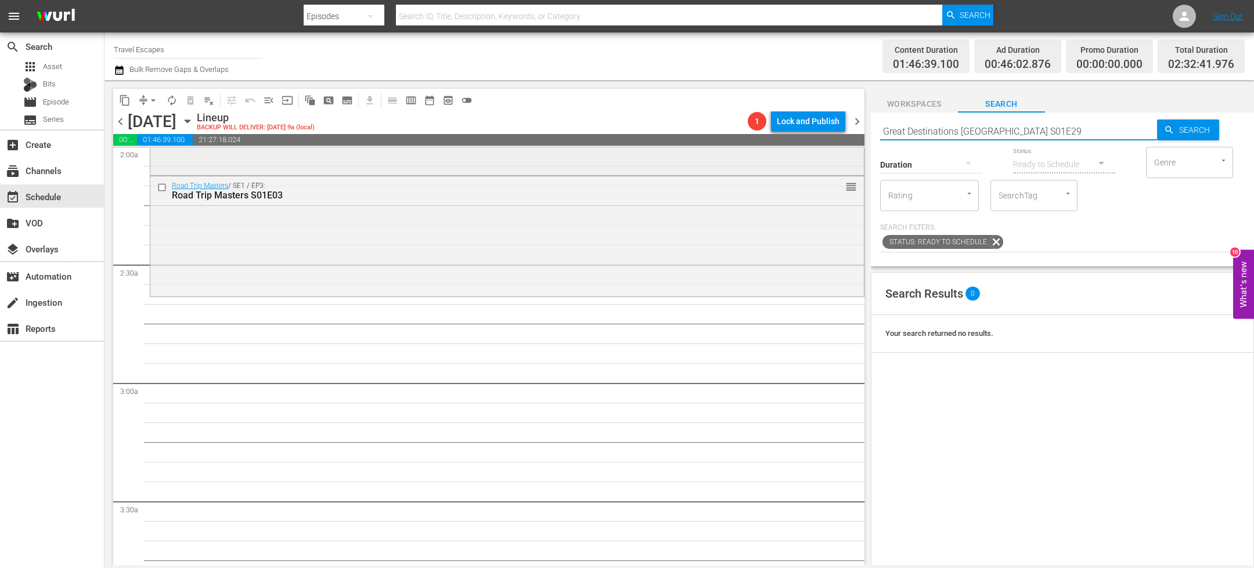
scroll to position [493, 0]
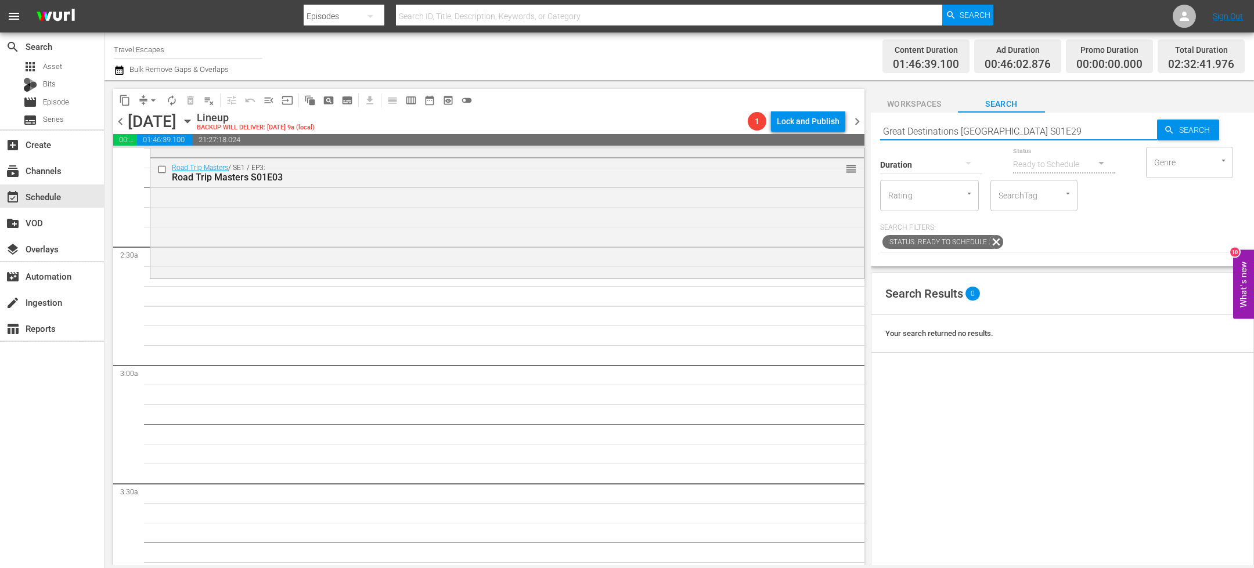
type input "Great Destinations [GEOGRAPHIC_DATA] S01E29"
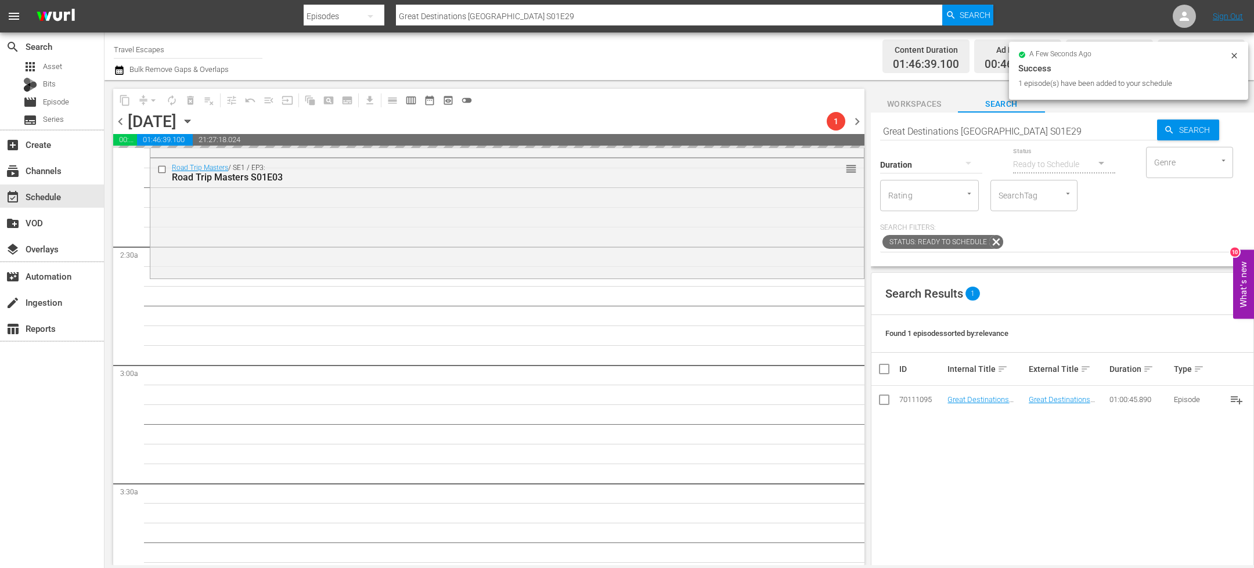
click at [960, 133] on input "Great Destinations [GEOGRAPHIC_DATA] S01E29" at bounding box center [1018, 131] width 277 height 28
paste input "The Design Tourist S01E03"
type input "The Design Tourist S01E03"
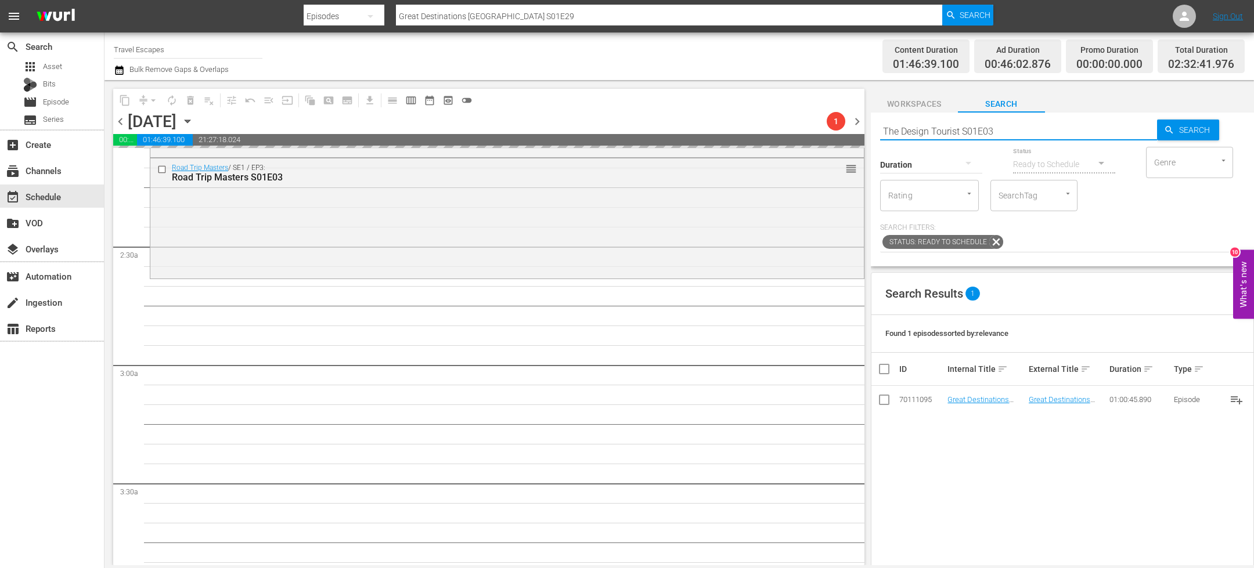
type input "The Design Tourist S01E03"
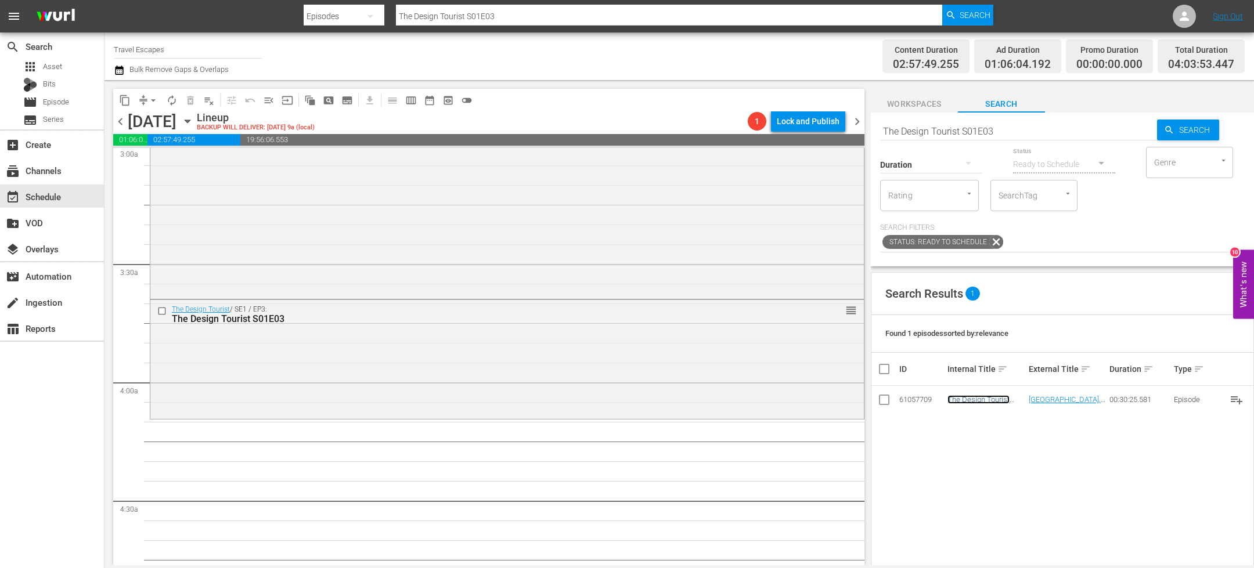
scroll to position [749, 0]
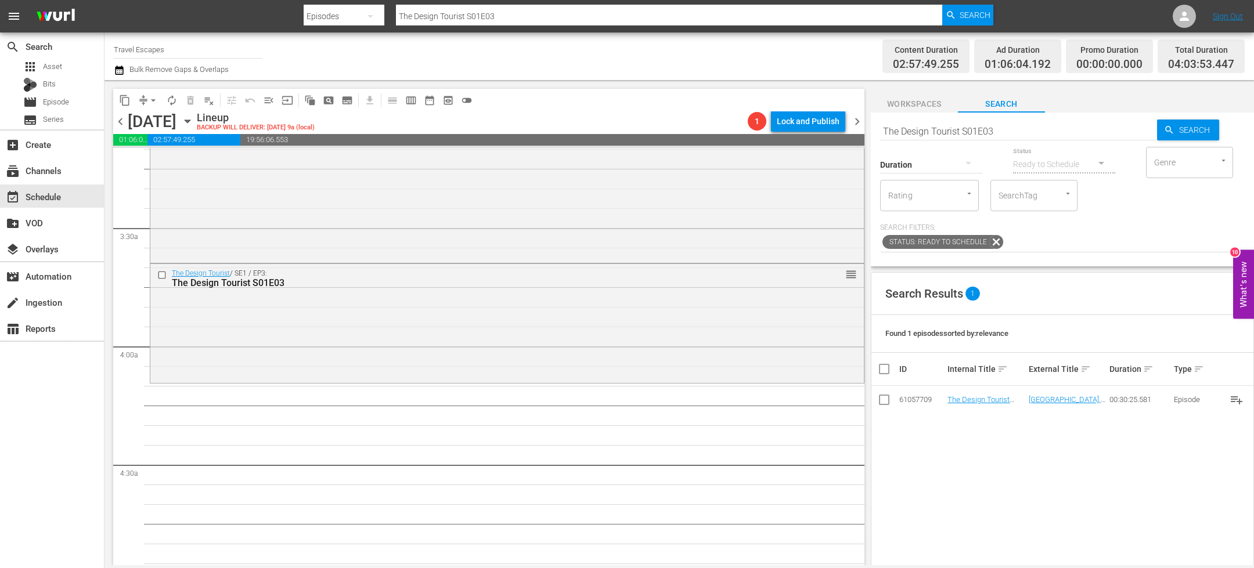
click at [930, 130] on input "The Design Tourist S01E03" at bounding box center [1018, 131] width 277 height 28
paste input "Painting the Town 305"
type input "Painting the Town s03e04"
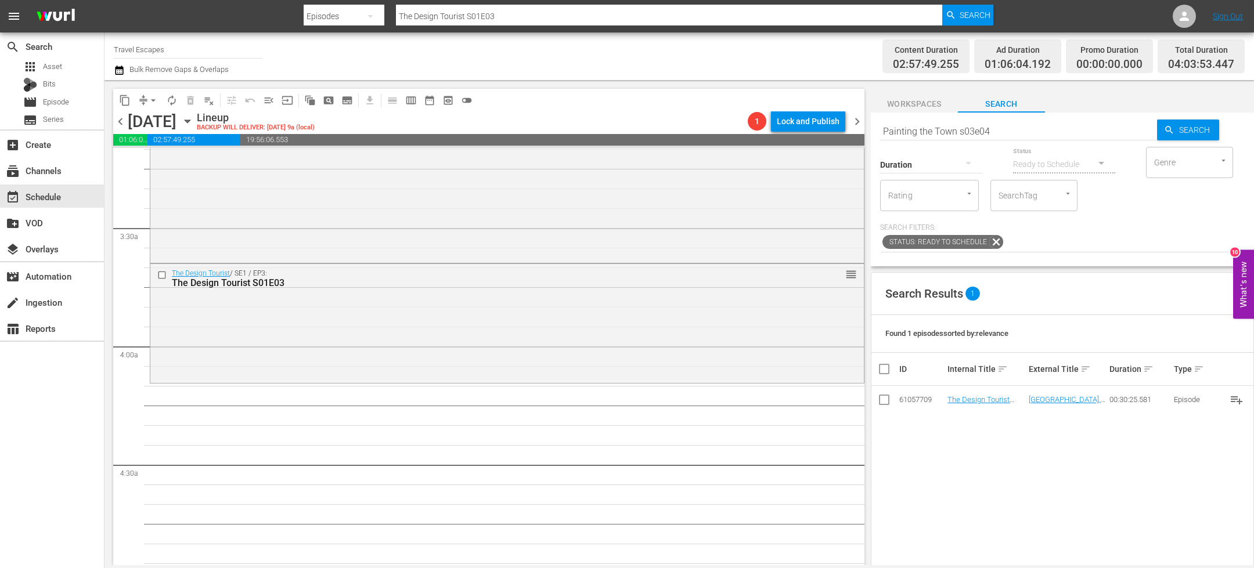
type input "Painting the Town s03e04"
type input "Painting the Town s03e05"
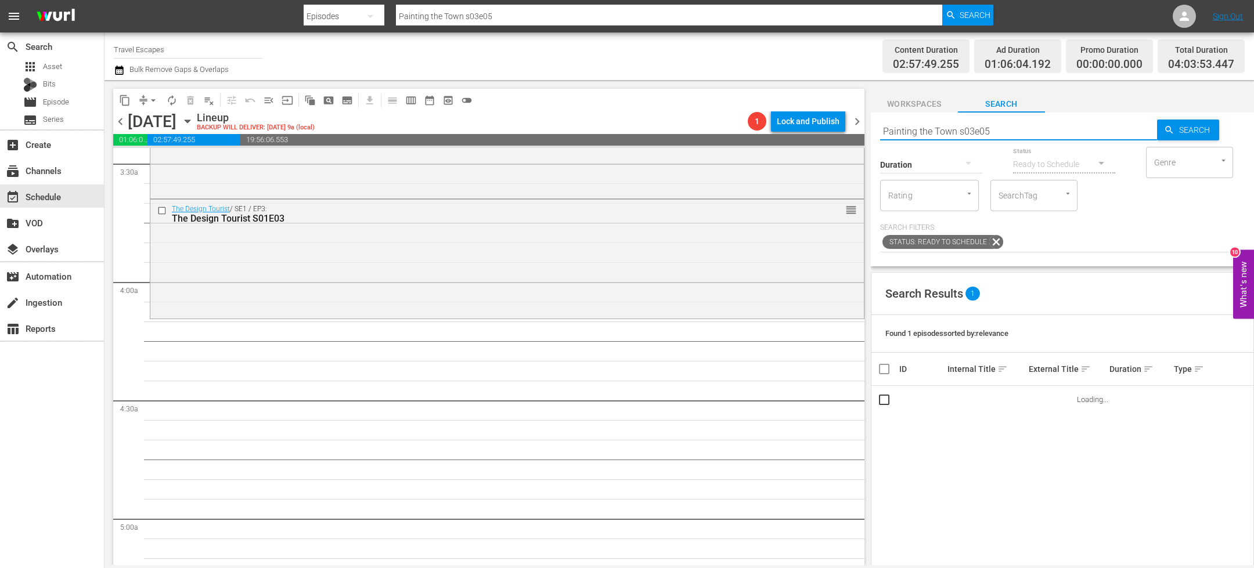
scroll to position [819, 0]
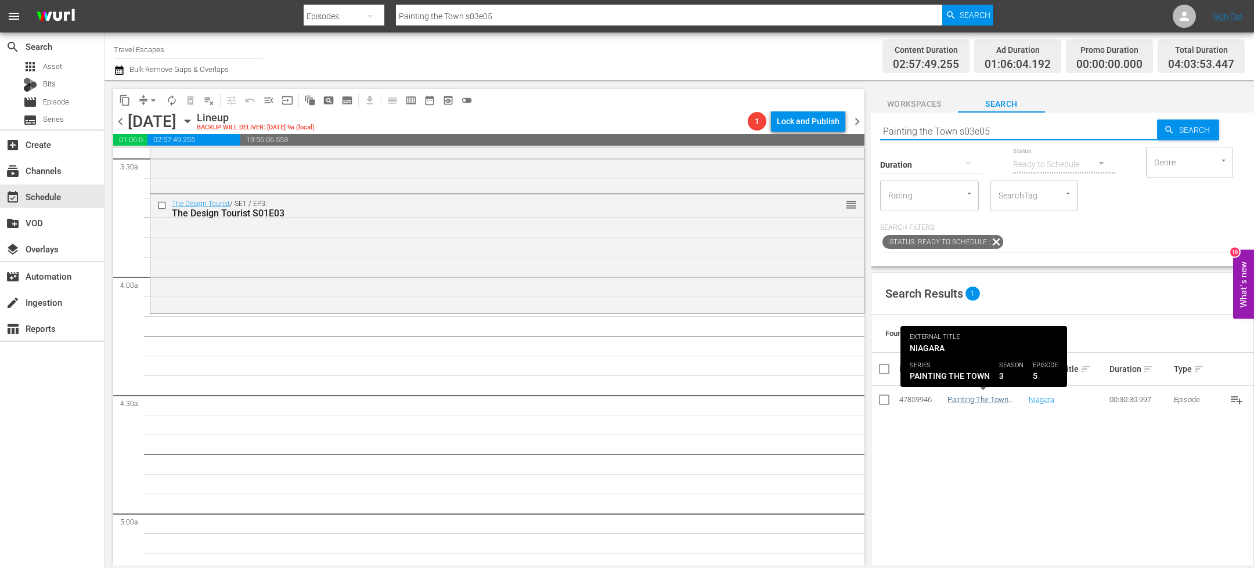
type input "Painting the Town s03e05"
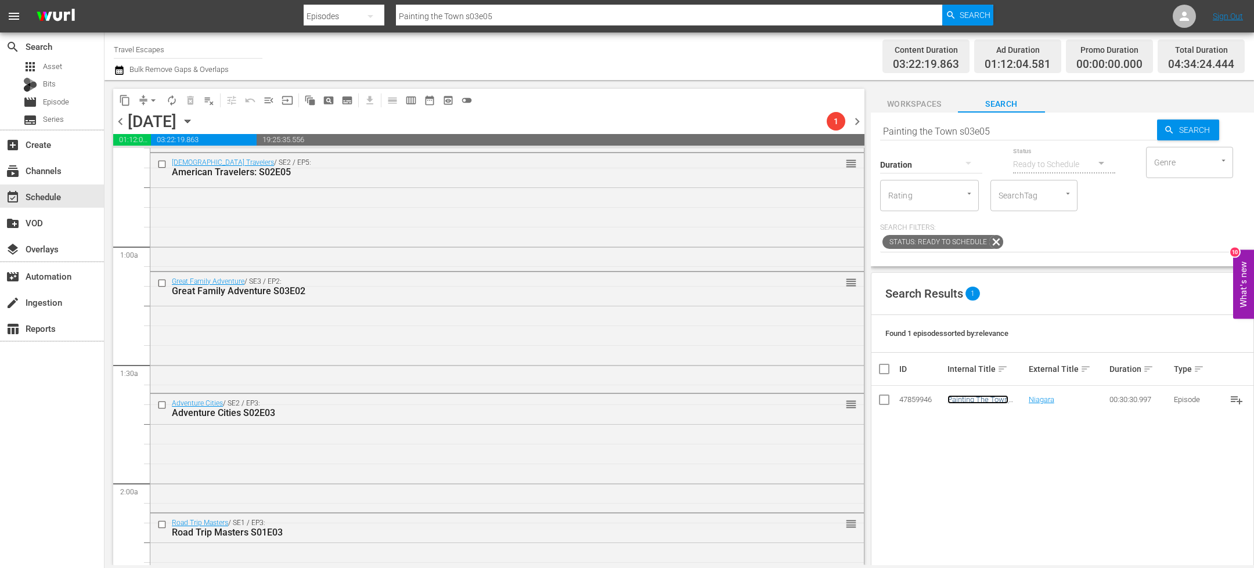
scroll to position [0, 0]
